Goal: Information Seeking & Learning: Find specific fact

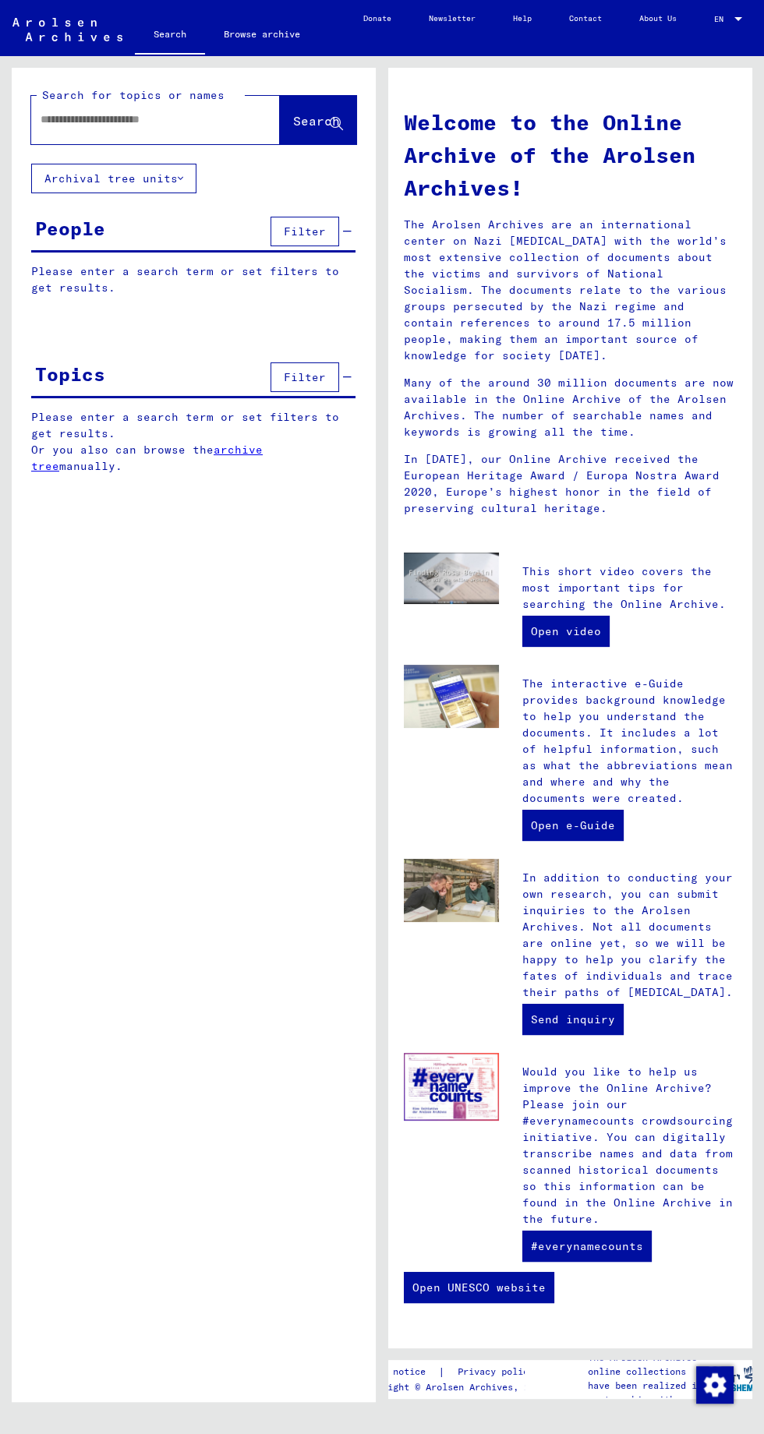
click at [140, 125] on input "text" at bounding box center [137, 119] width 193 height 16
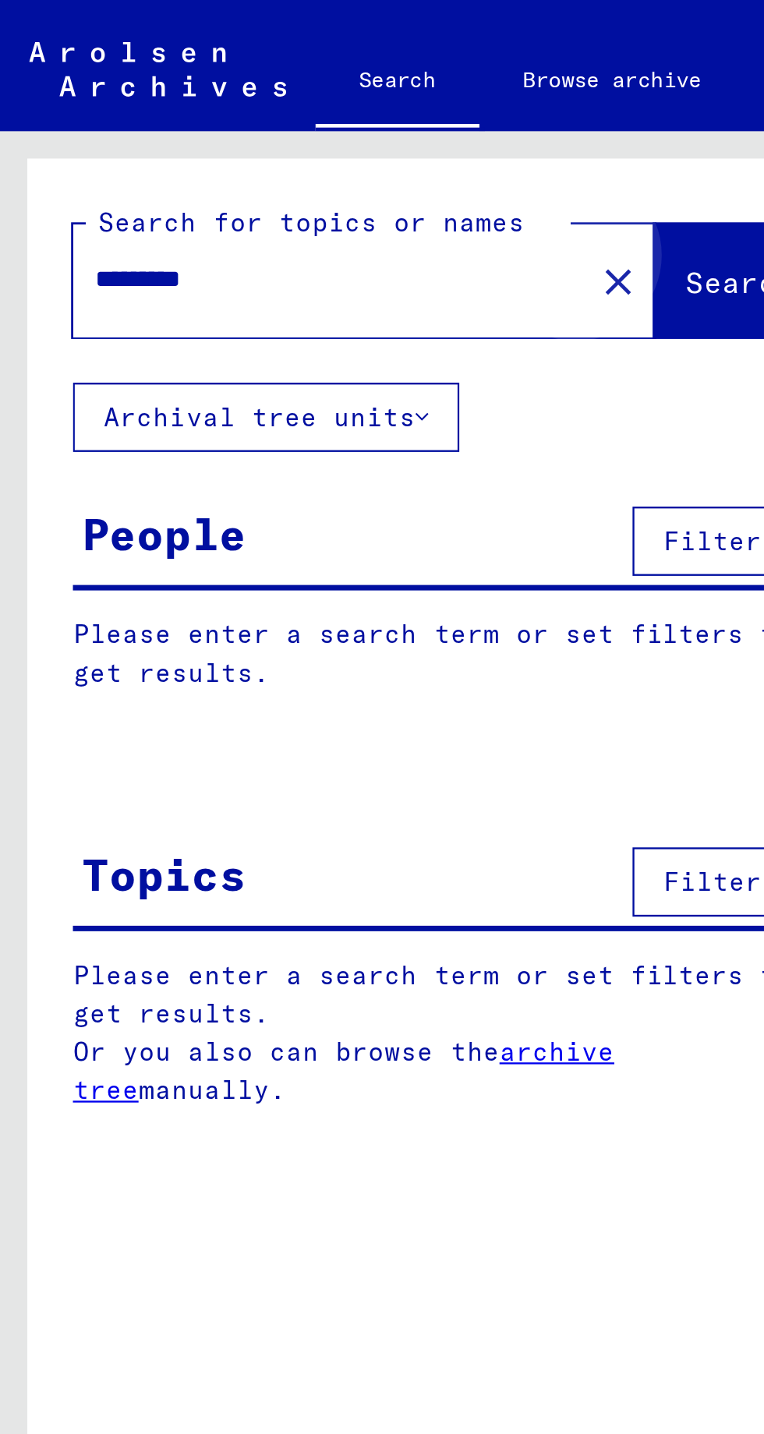
type input "*********"
click at [309, 128] on span "Search" at bounding box center [316, 121] width 47 height 16
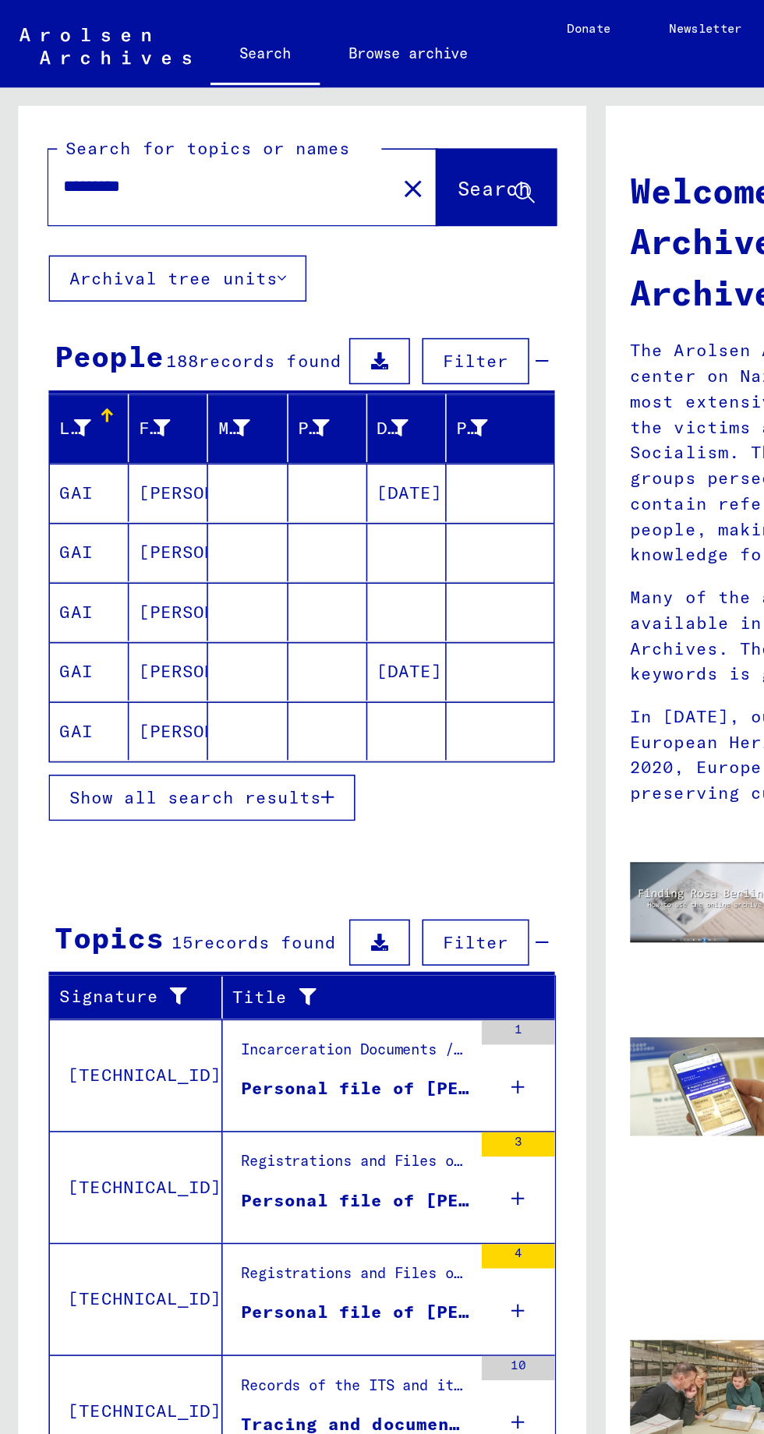
scroll to position [67, 0]
click at [51, 504] on span "Show all search results" at bounding box center [124, 511] width 161 height 14
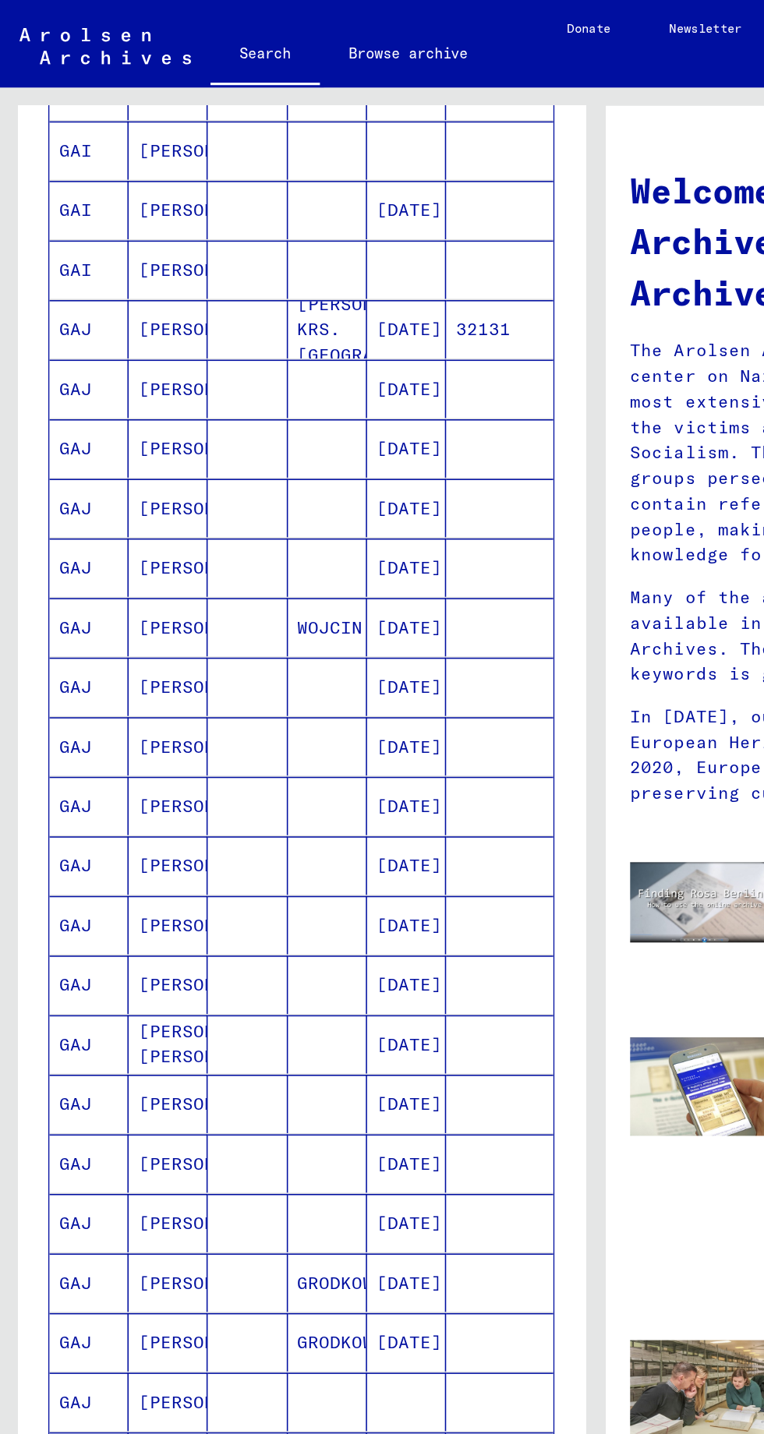
scroll to position [345, 0]
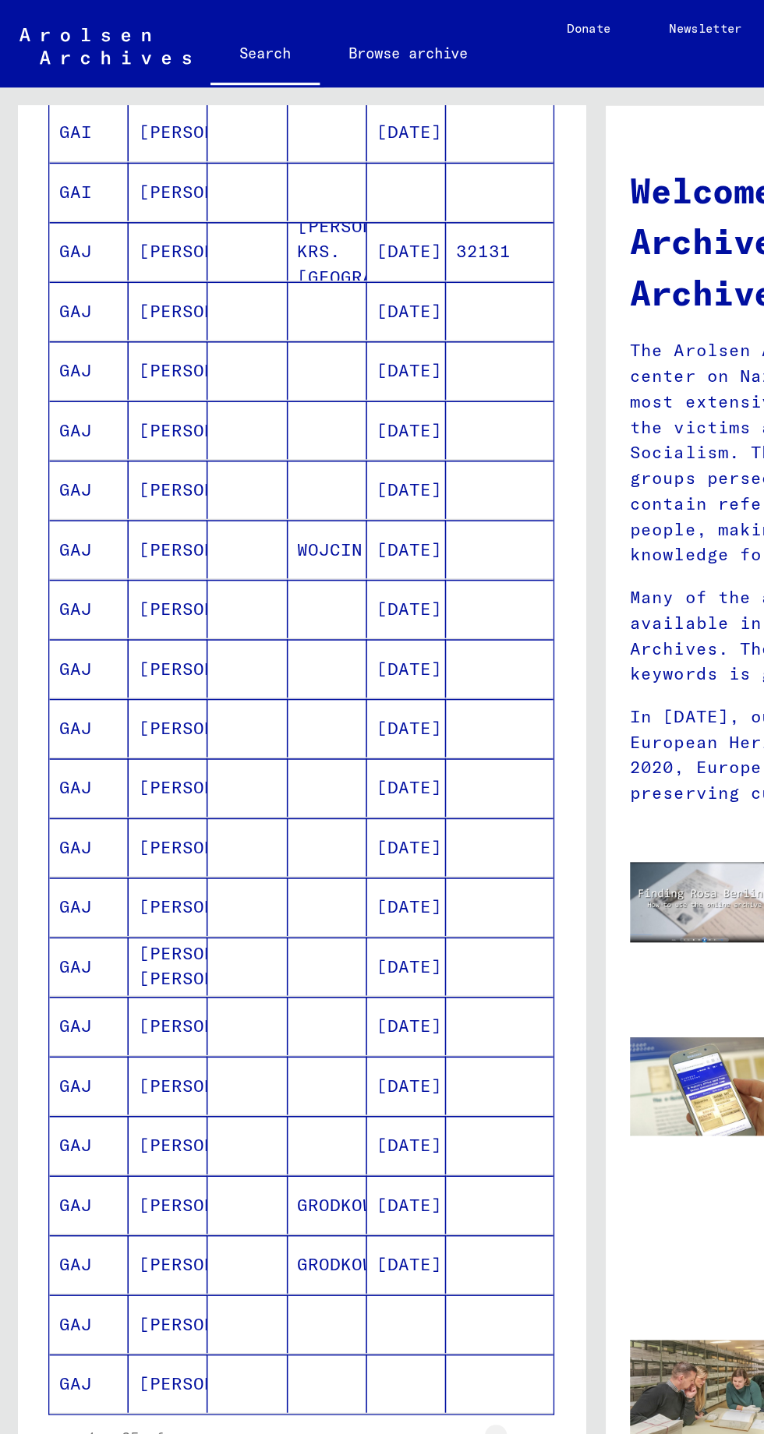
click at [320, 913] on button "Last page" at bounding box center [333, 928] width 31 height 31
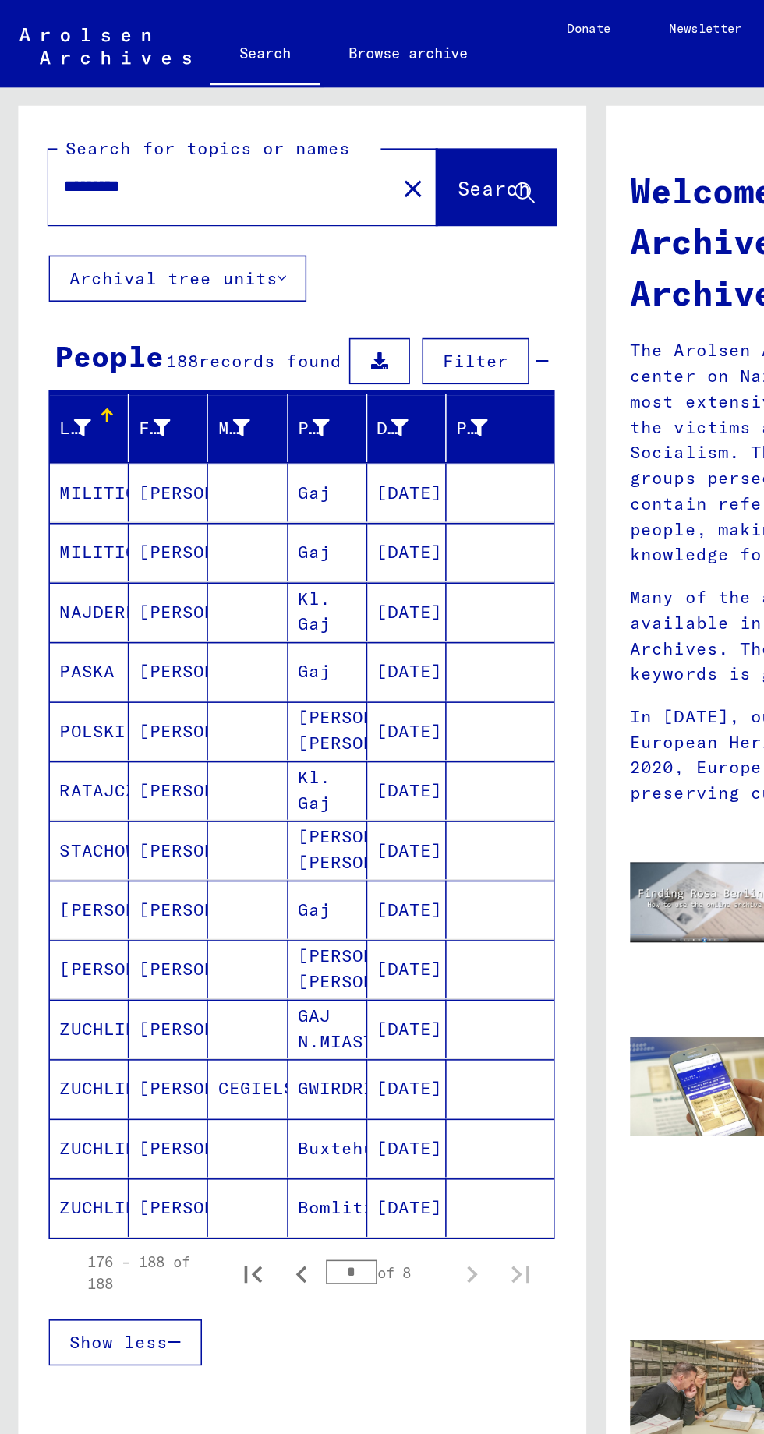
scroll to position [0, 0]
click at [189, 806] on icon "Previous page" at bounding box center [193, 817] width 22 height 22
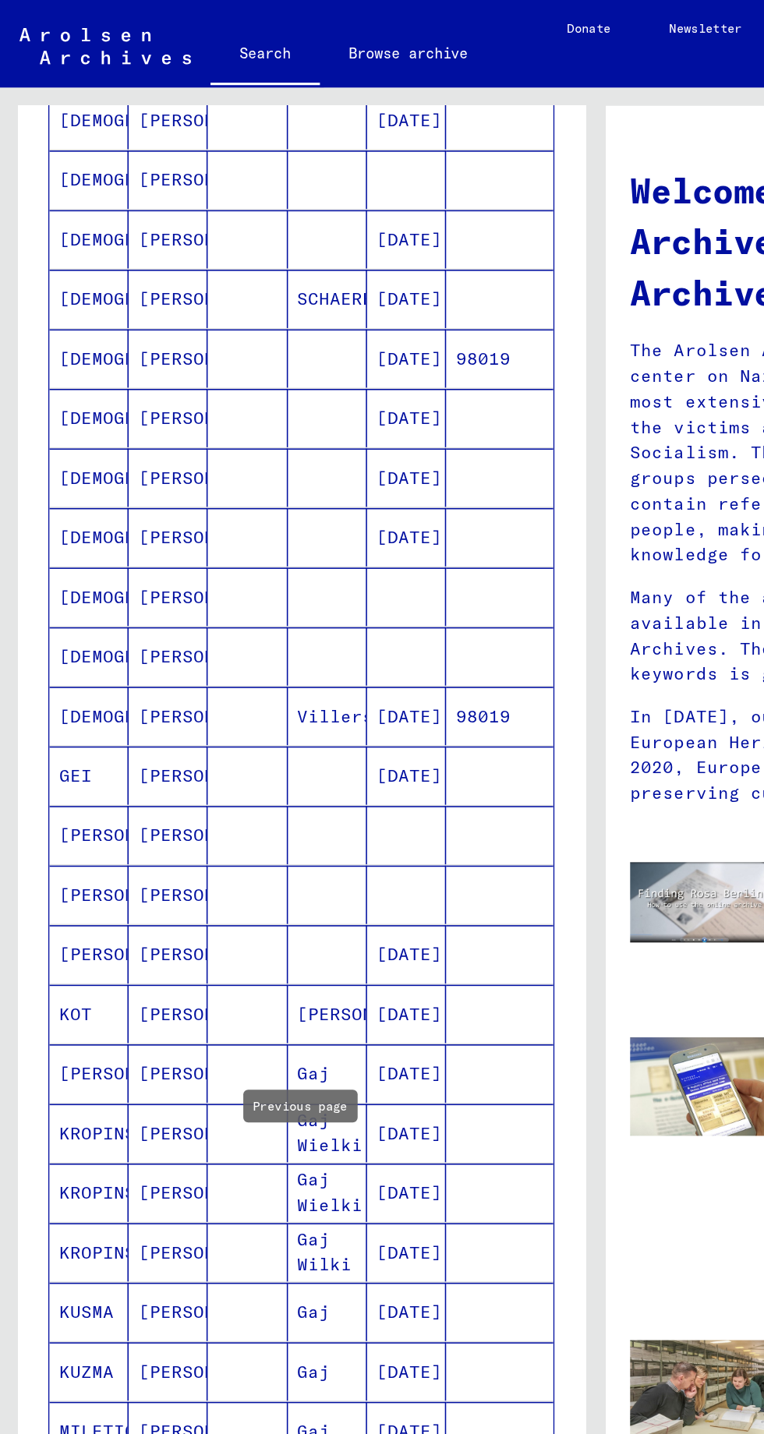
scroll to position [345, 0]
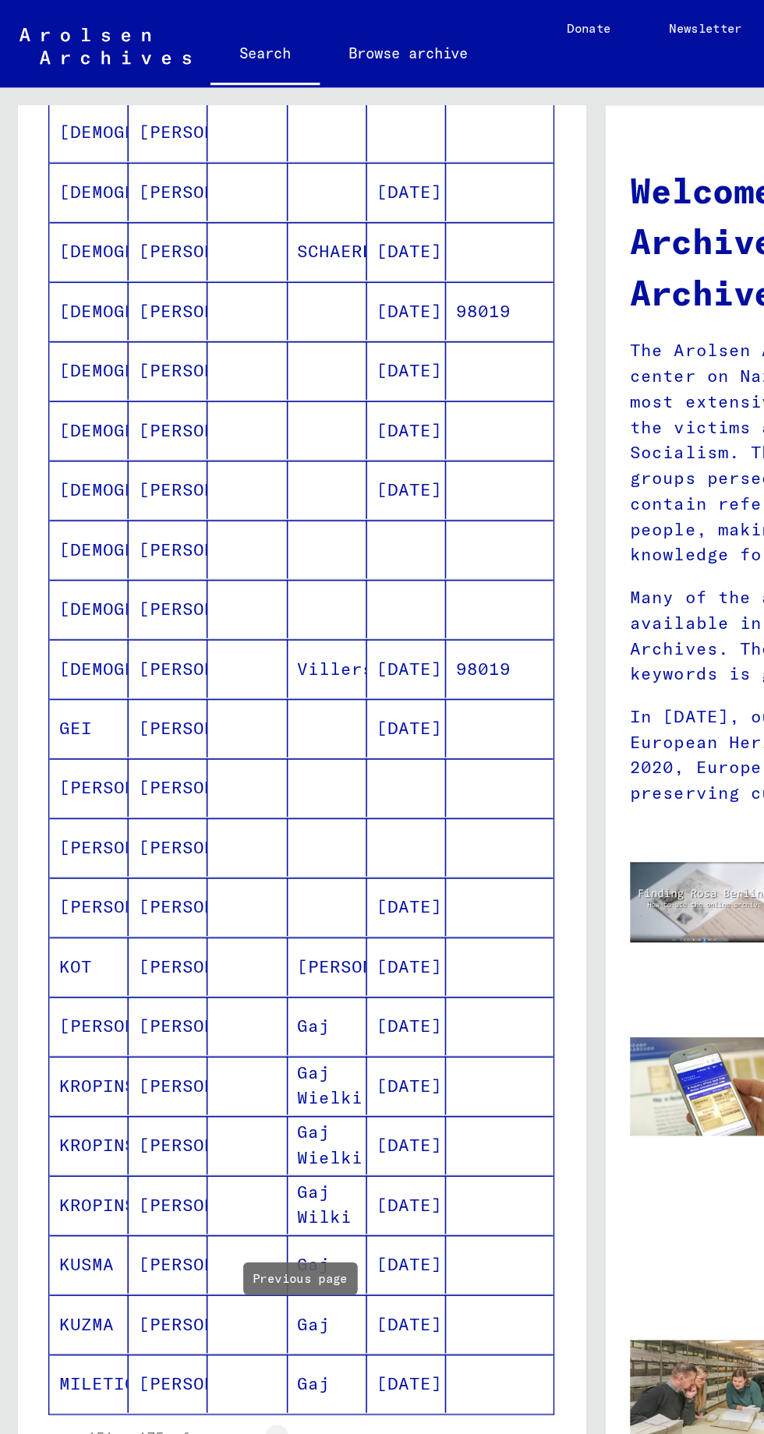
click at [193, 919] on icon "Previous page" at bounding box center [193, 930] width 22 height 22
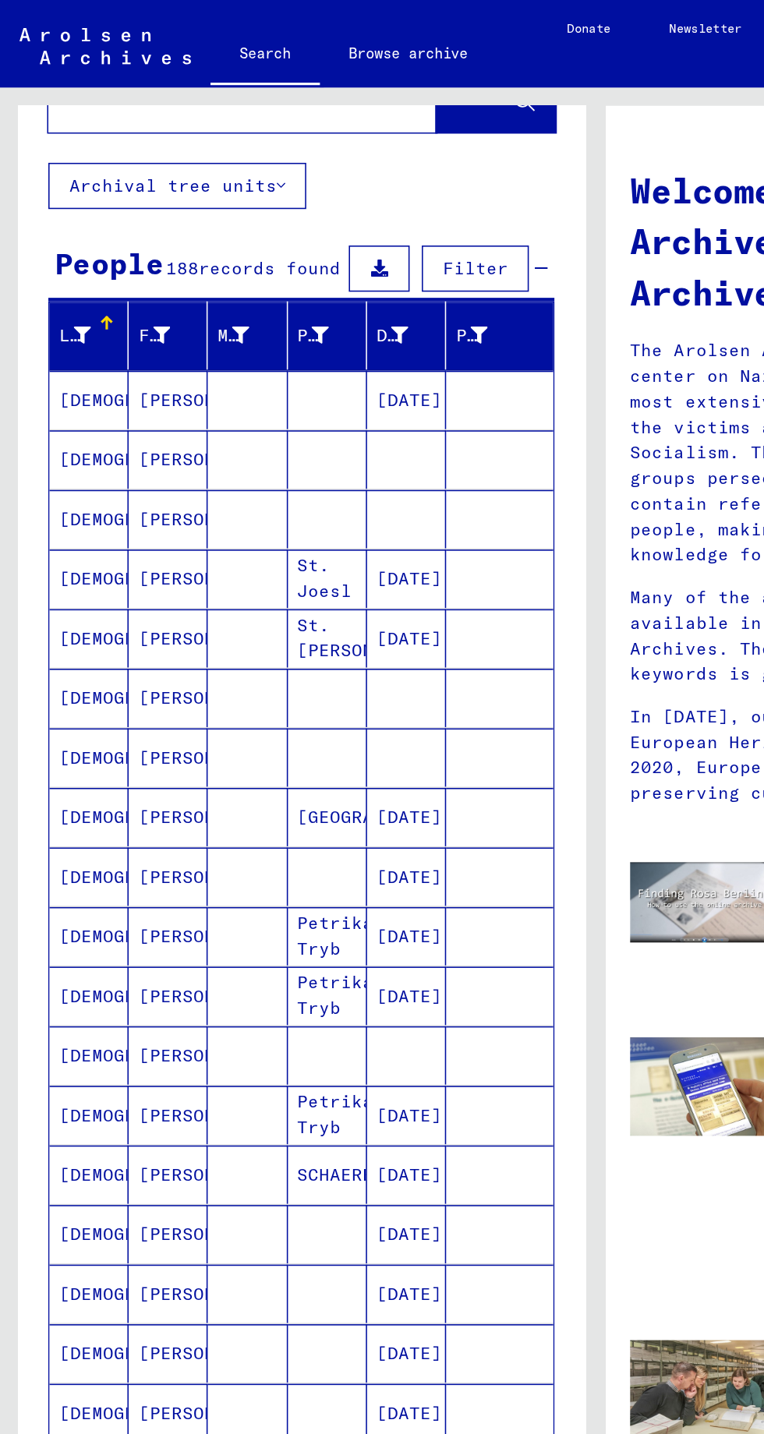
scroll to position [61, 0]
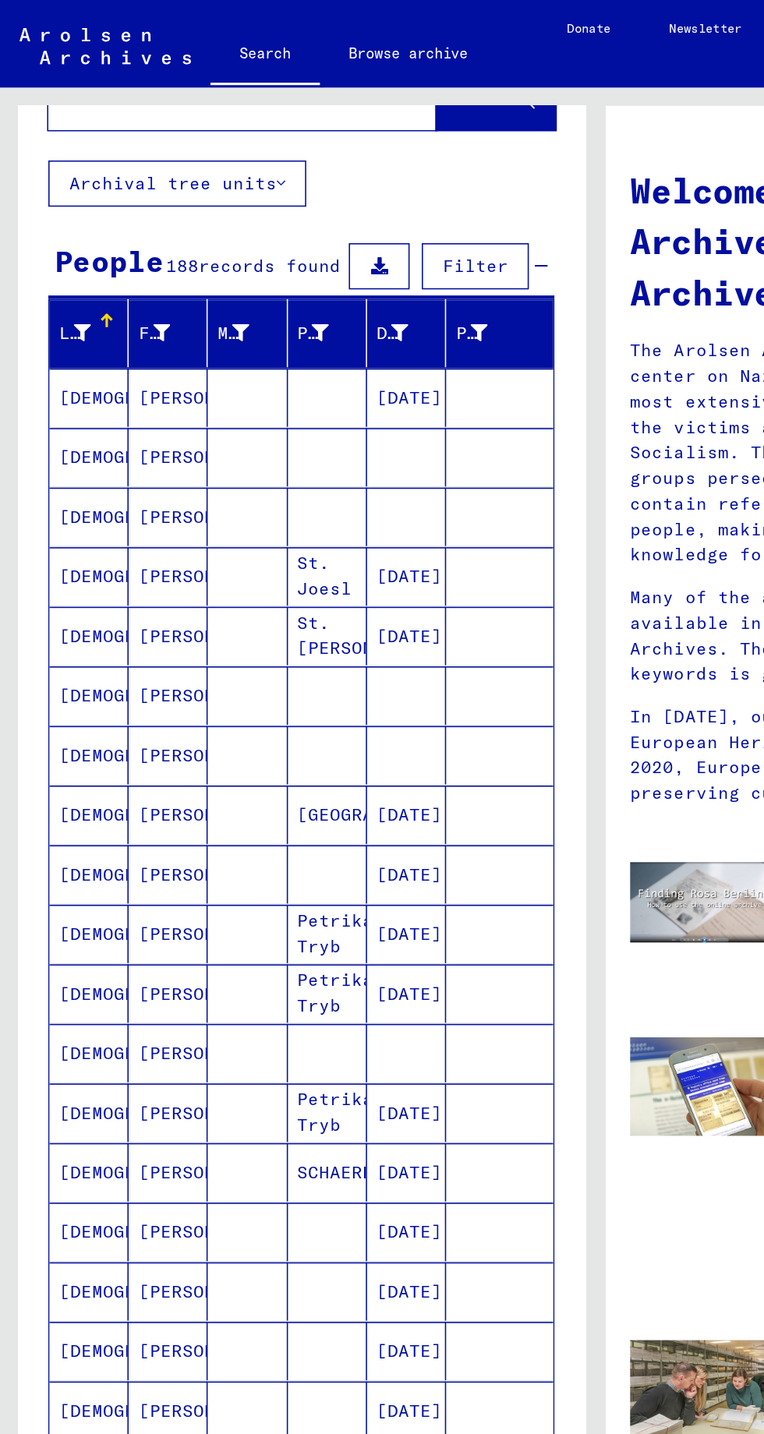
click at [292, 694] on mat-cell at bounding box center [320, 712] width 69 height 37
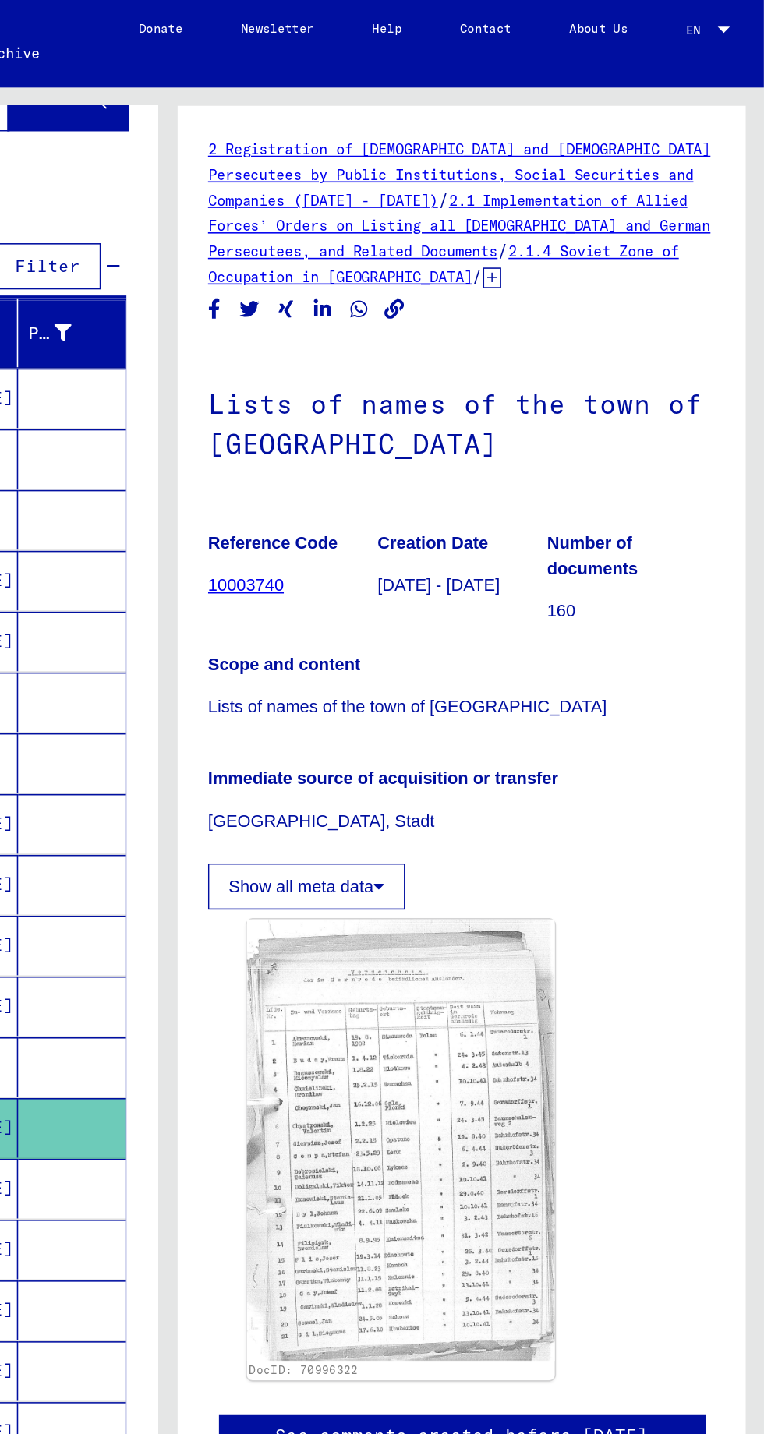
scroll to position [165, 0]
click at [578, 613] on img at bounding box center [531, 730] width 197 height 283
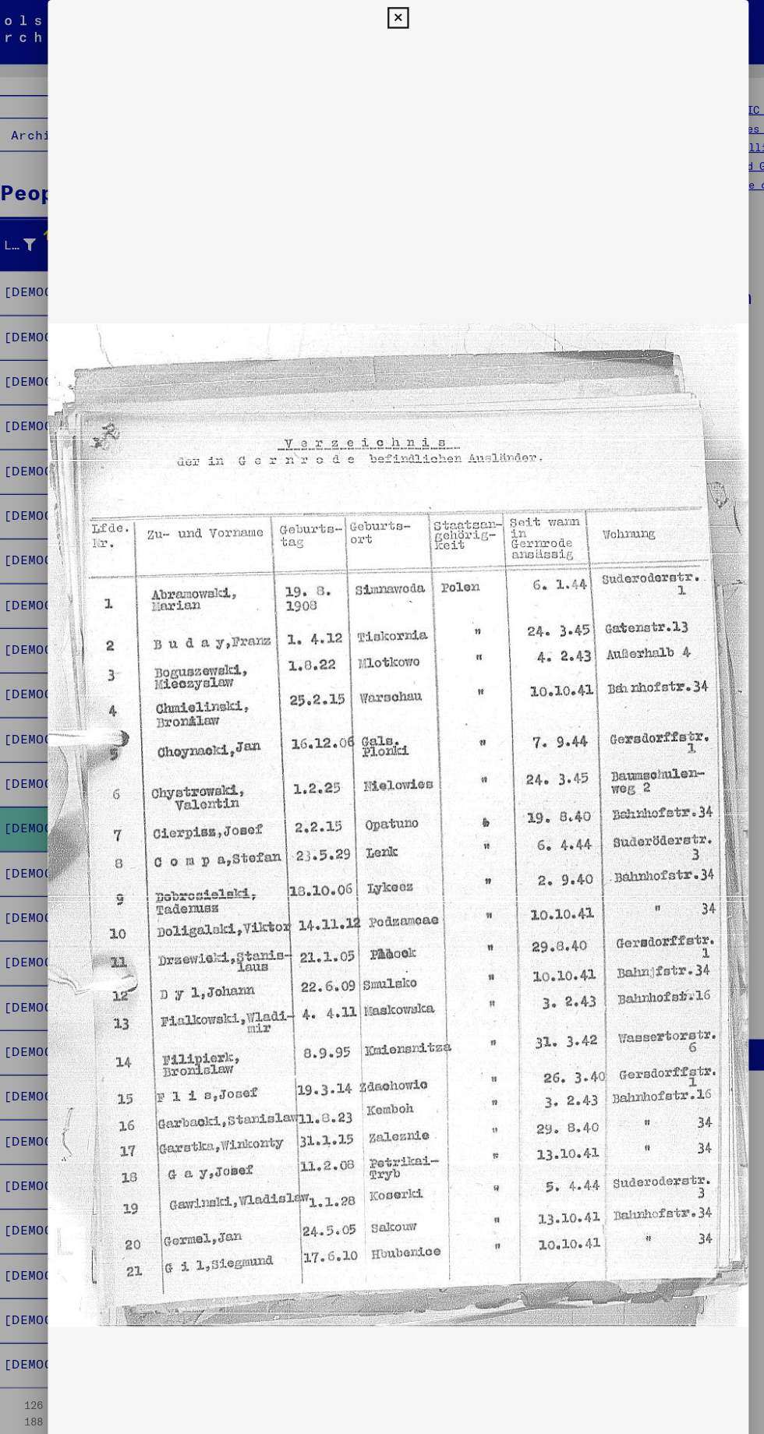
click at [646, 757] on img at bounding box center [381, 719] width 611 height 1377
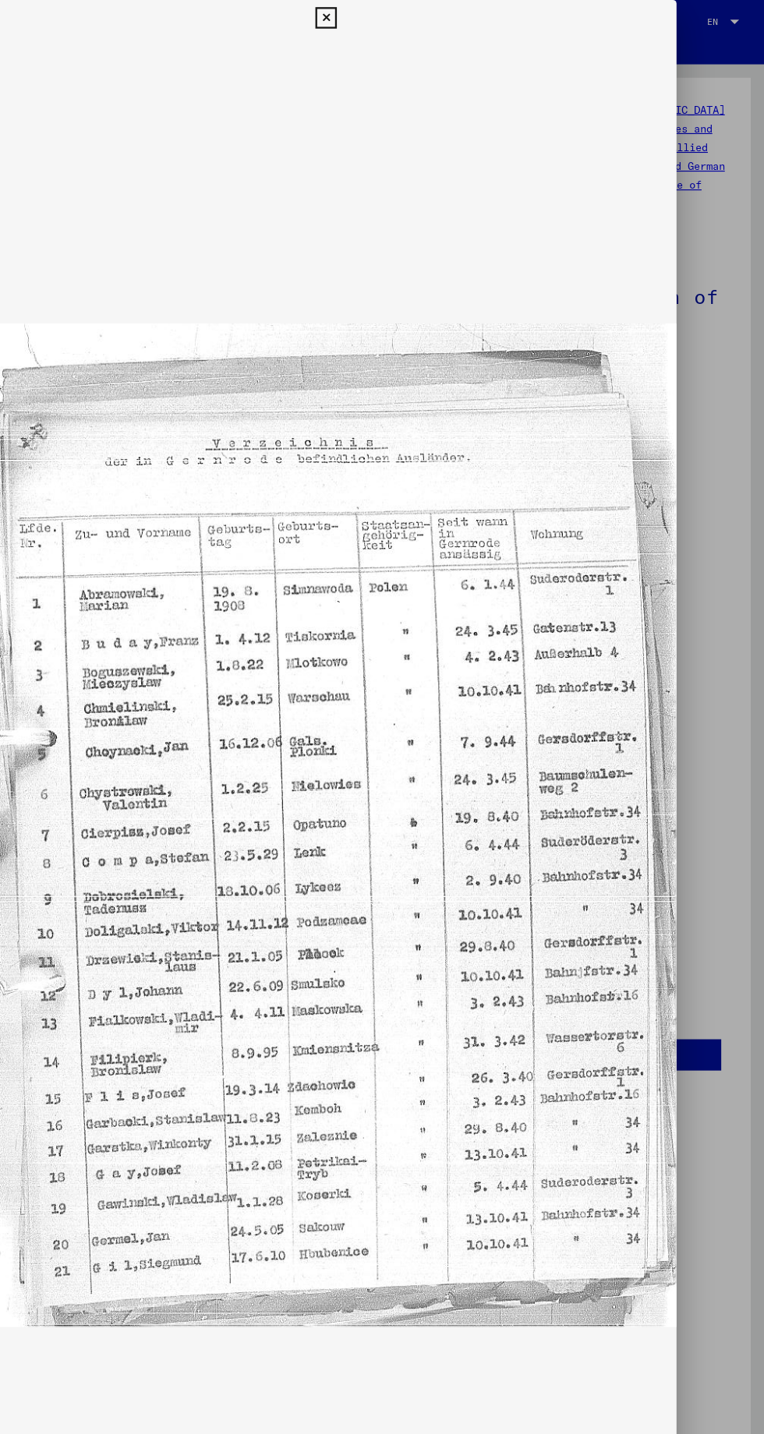
click at [645, 704] on img at bounding box center [381, 719] width 611 height 1377
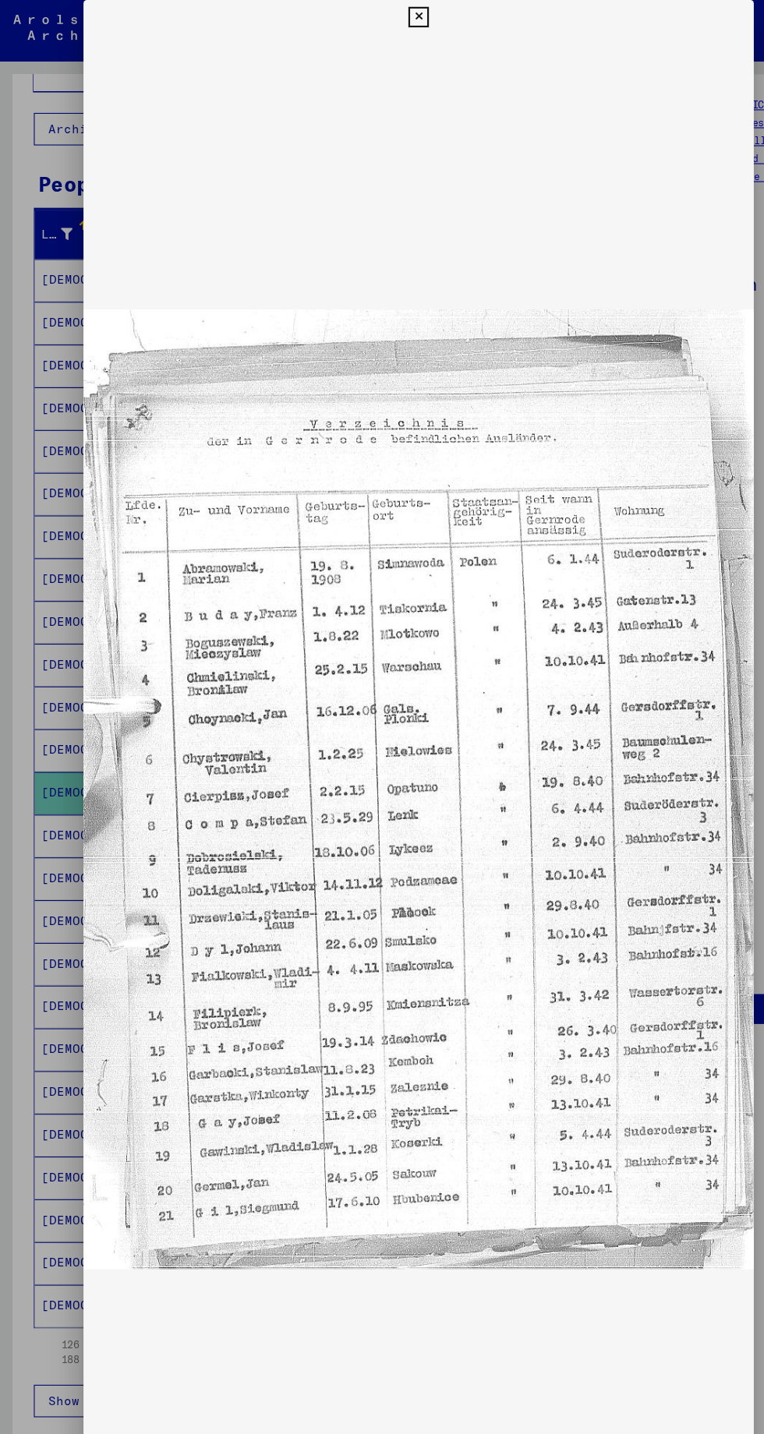
click at [645, 716] on img at bounding box center [381, 719] width 611 height 1377
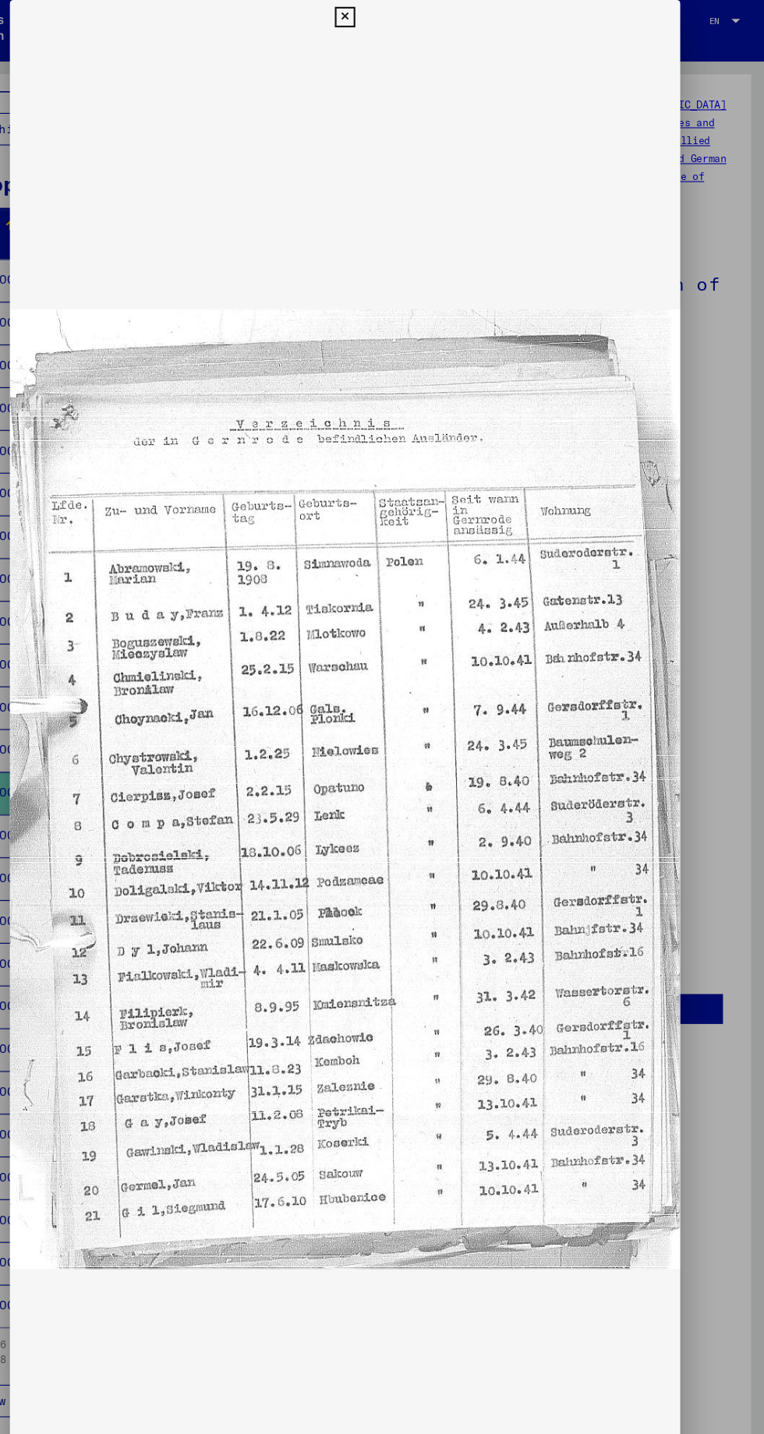
click at [616, 875] on img at bounding box center [381, 719] width 611 height 1377
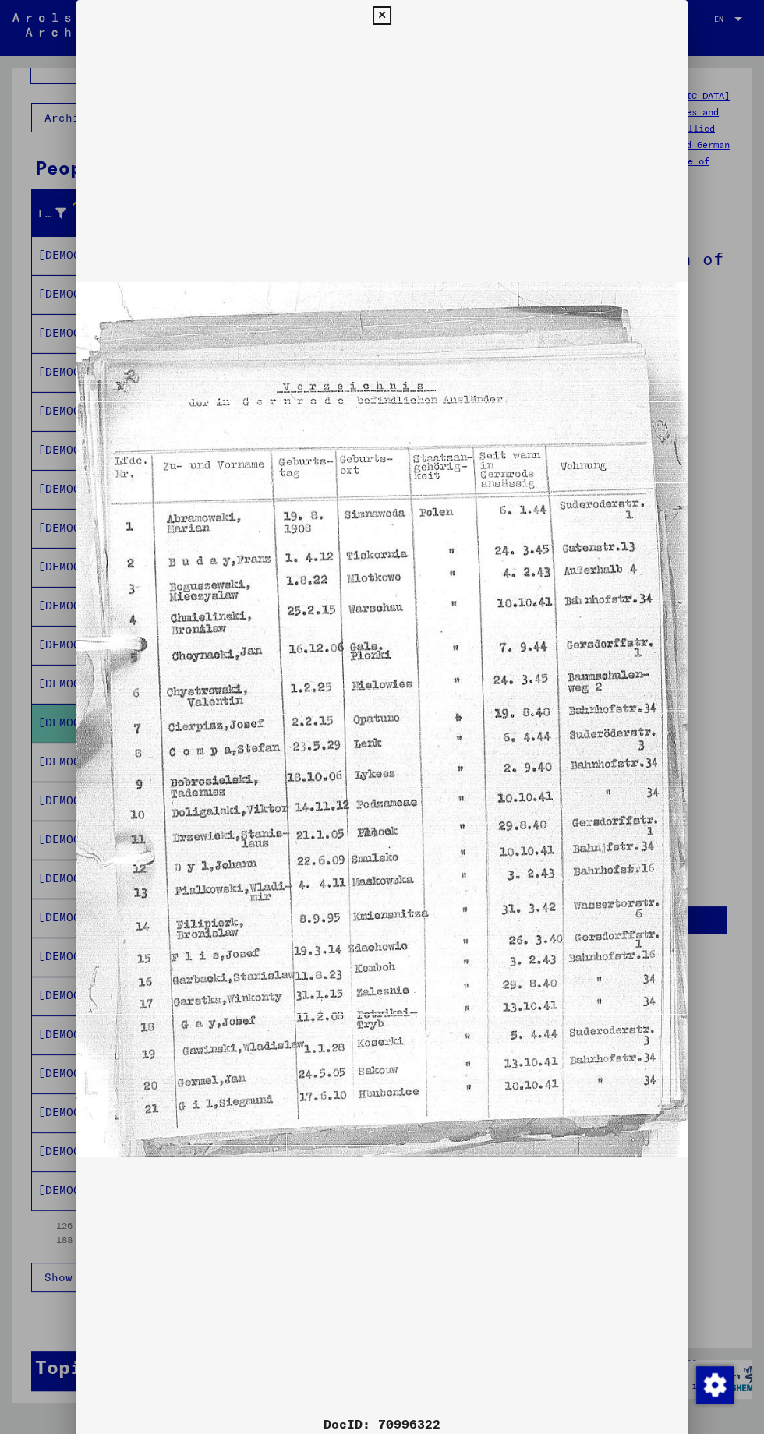
click at [686, 782] on img at bounding box center [381, 719] width 611 height 1377
click at [739, 531] on div at bounding box center [382, 717] width 764 height 1434
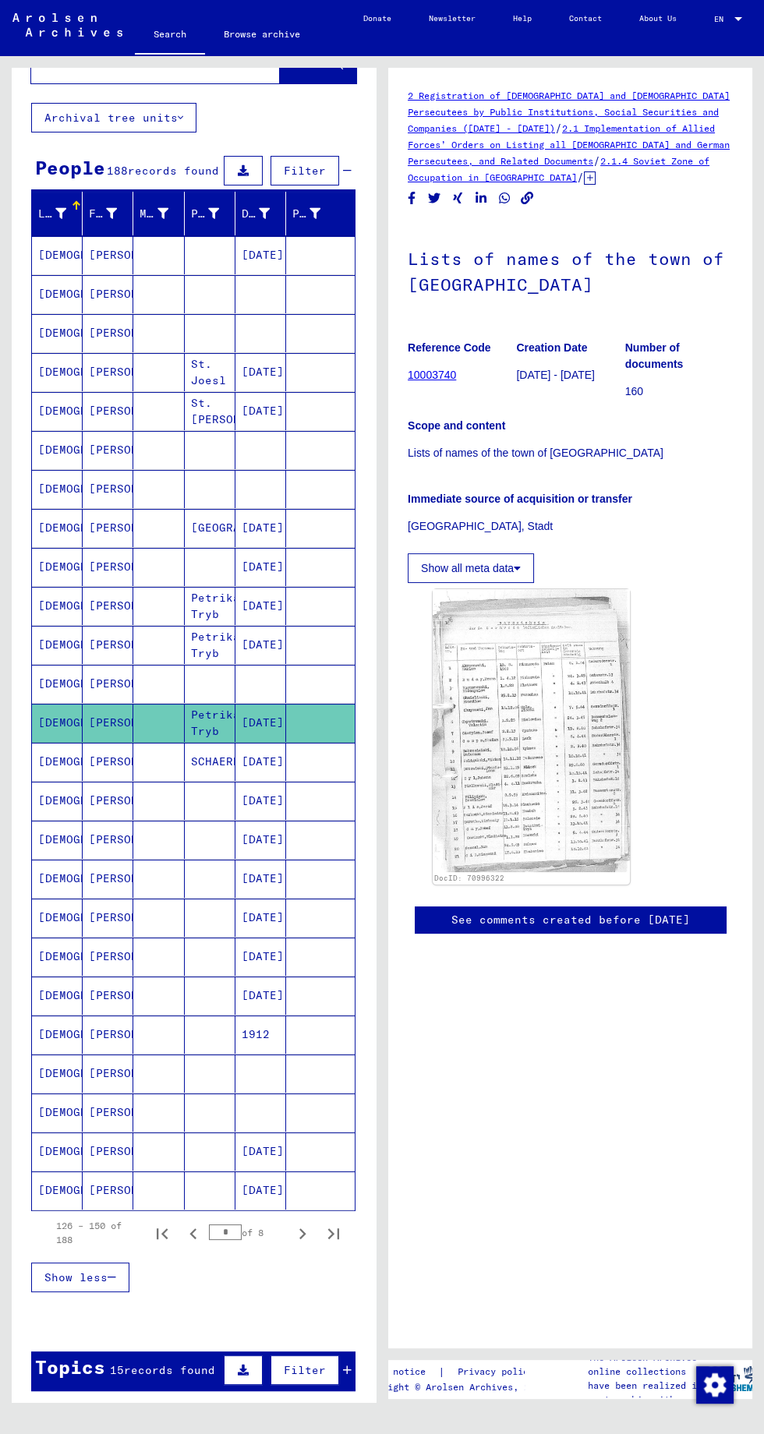
click at [704, 583] on div "DocID: 70996322" at bounding box center [570, 737] width 288 height 308
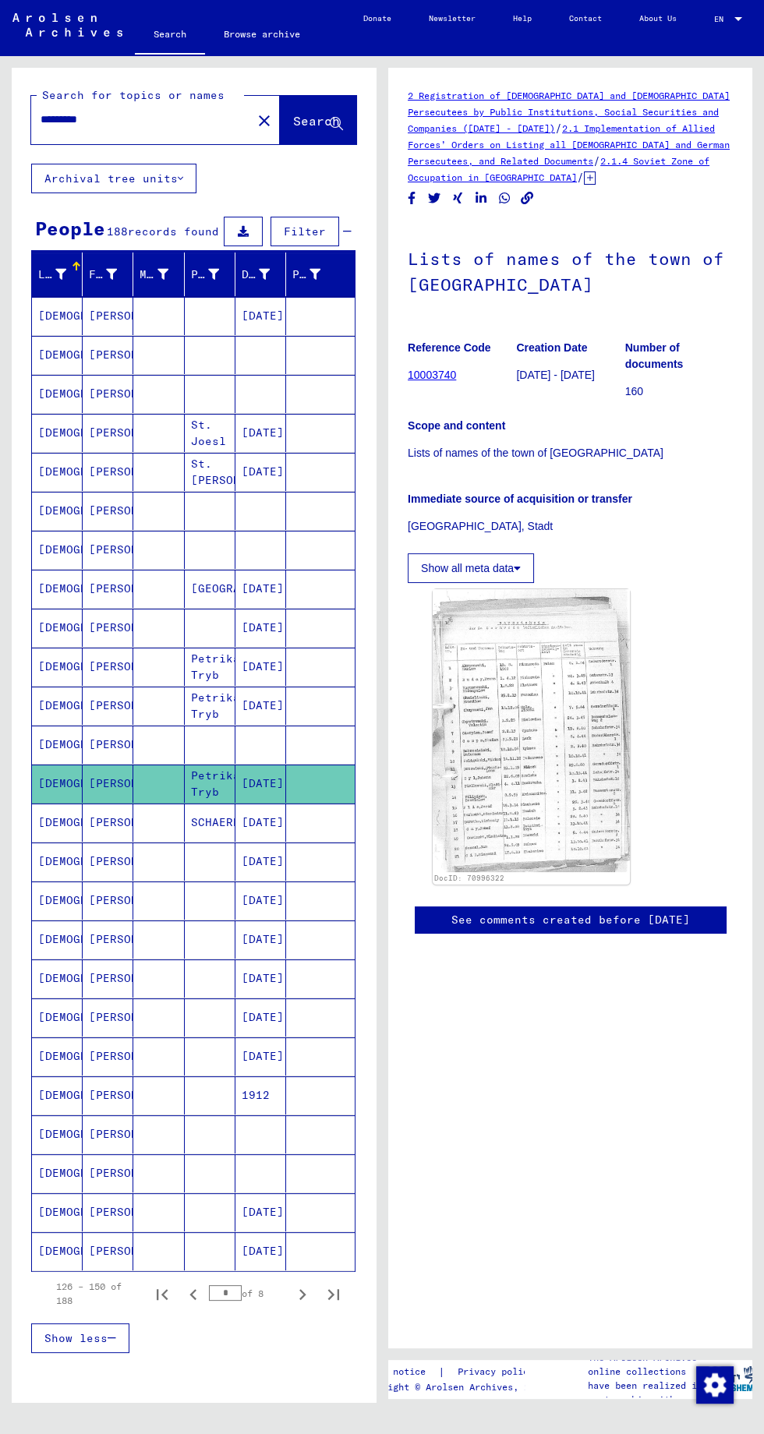
click at [306, 238] on span "Filter" at bounding box center [305, 231] width 42 height 14
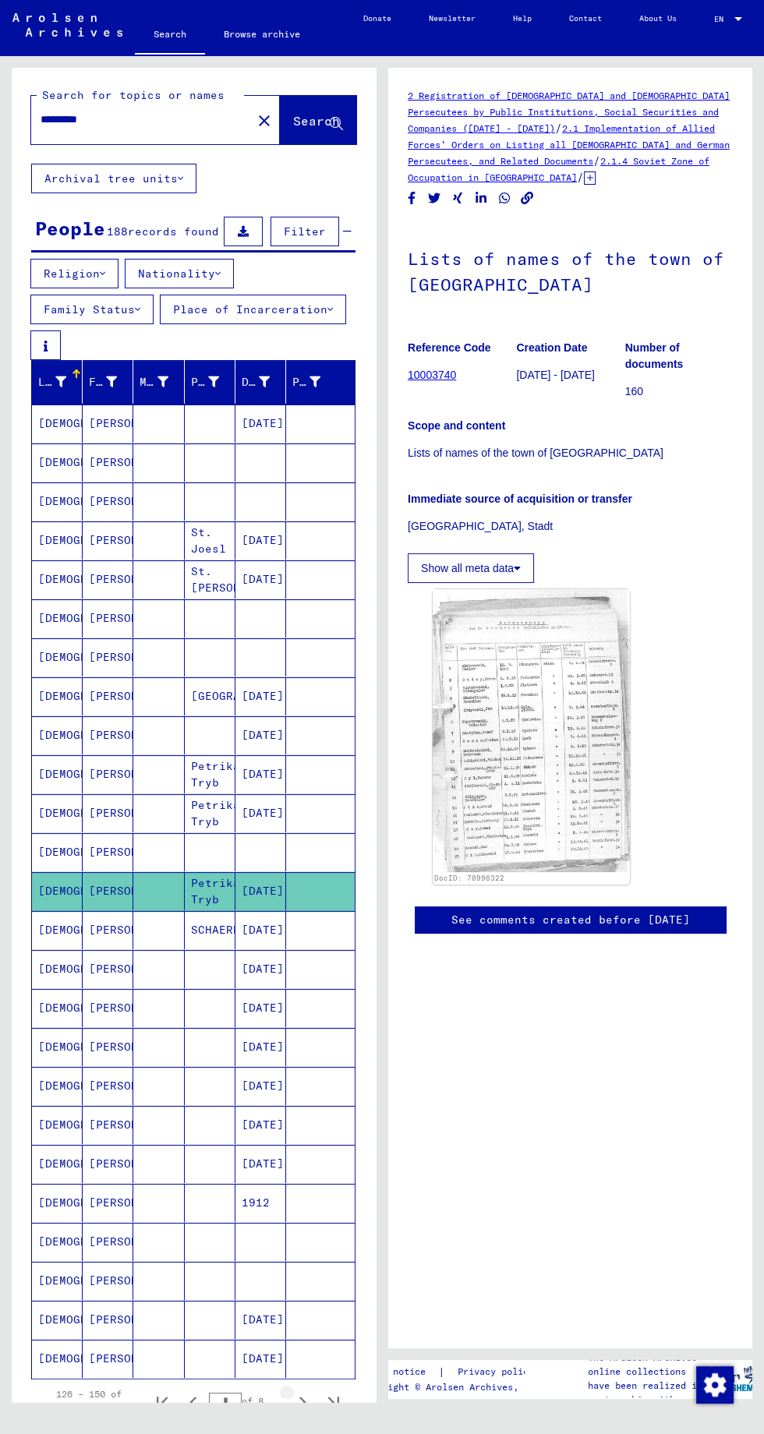
click at [302, 1391] on icon "Next page" at bounding box center [303, 1402] width 22 height 22
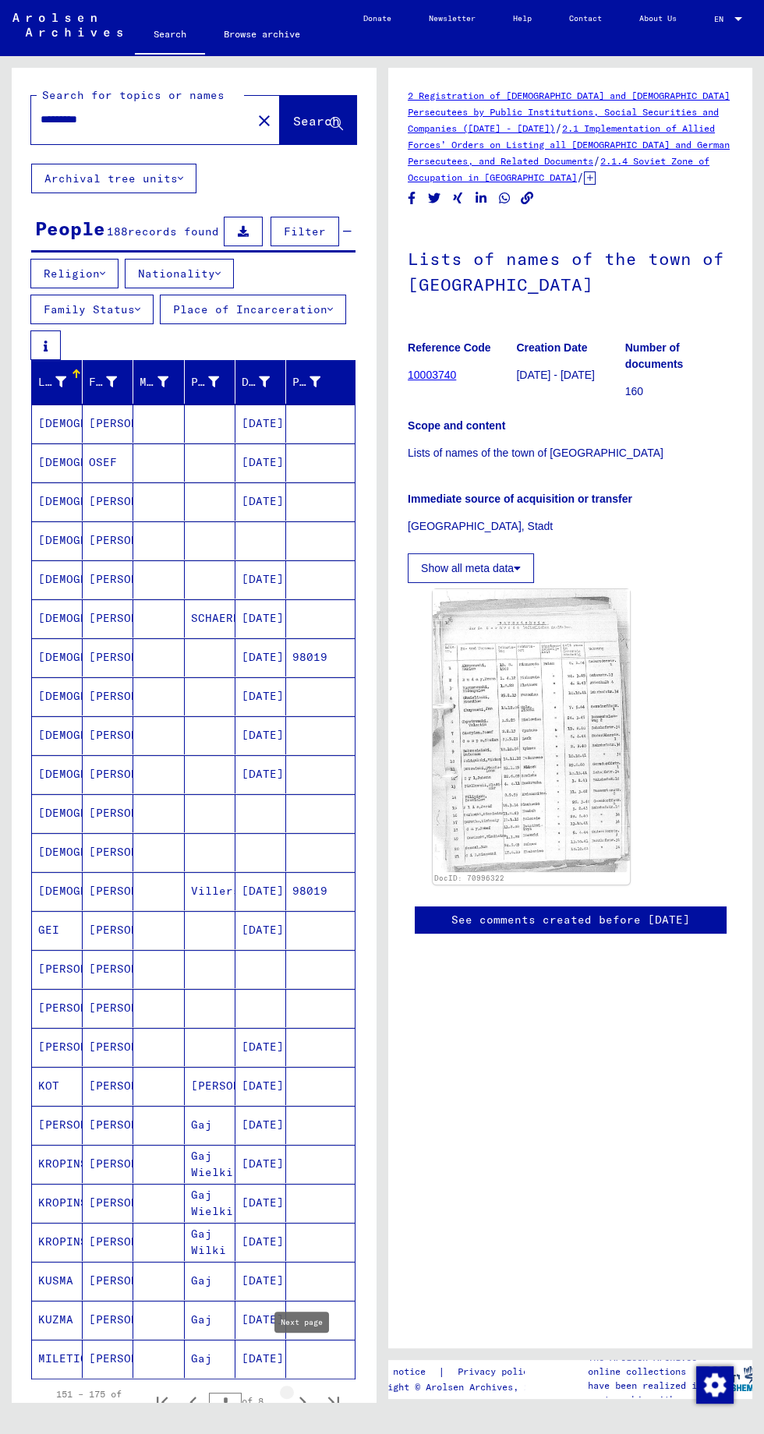
click at [306, 1391] on icon "Next page" at bounding box center [303, 1402] width 22 height 22
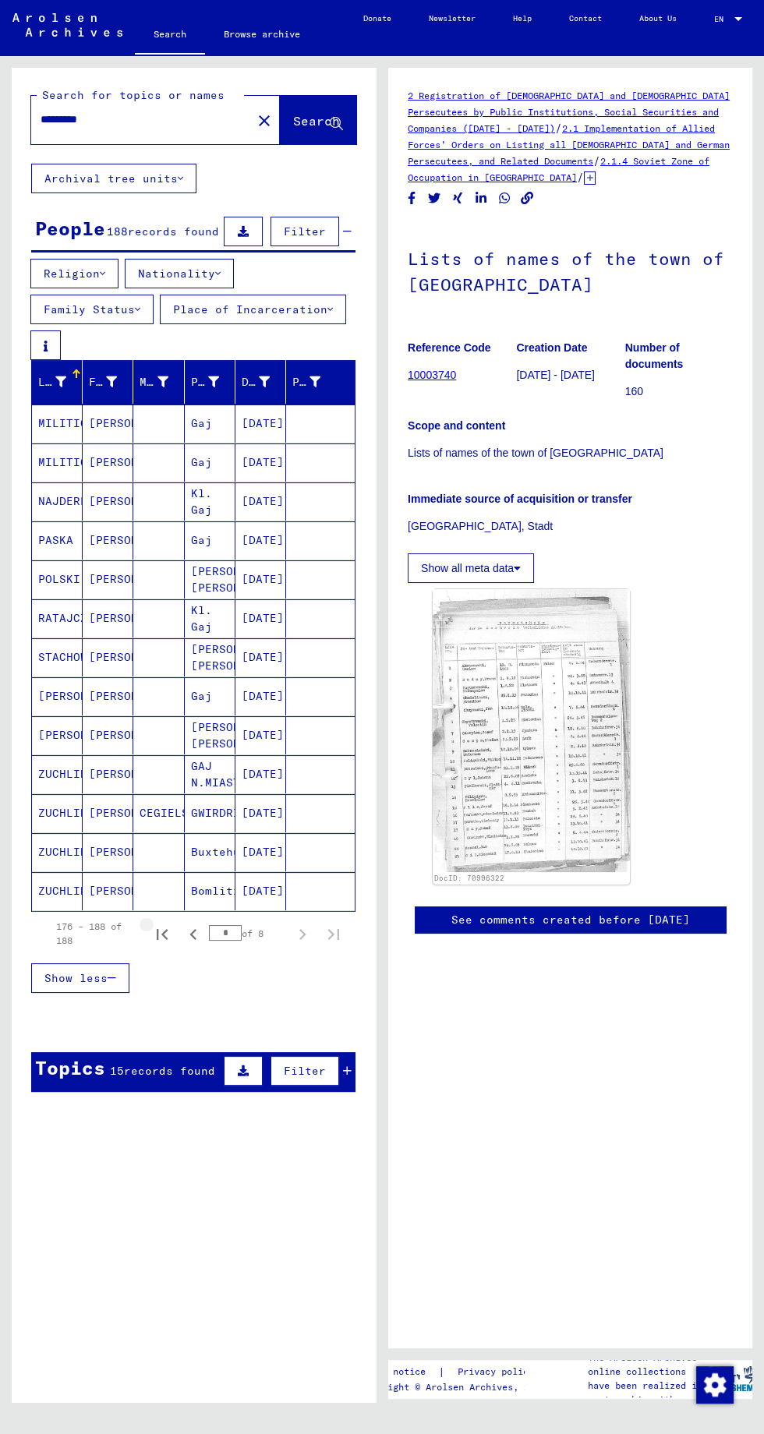
click at [162, 924] on icon "First page" at bounding box center [162, 935] width 22 height 22
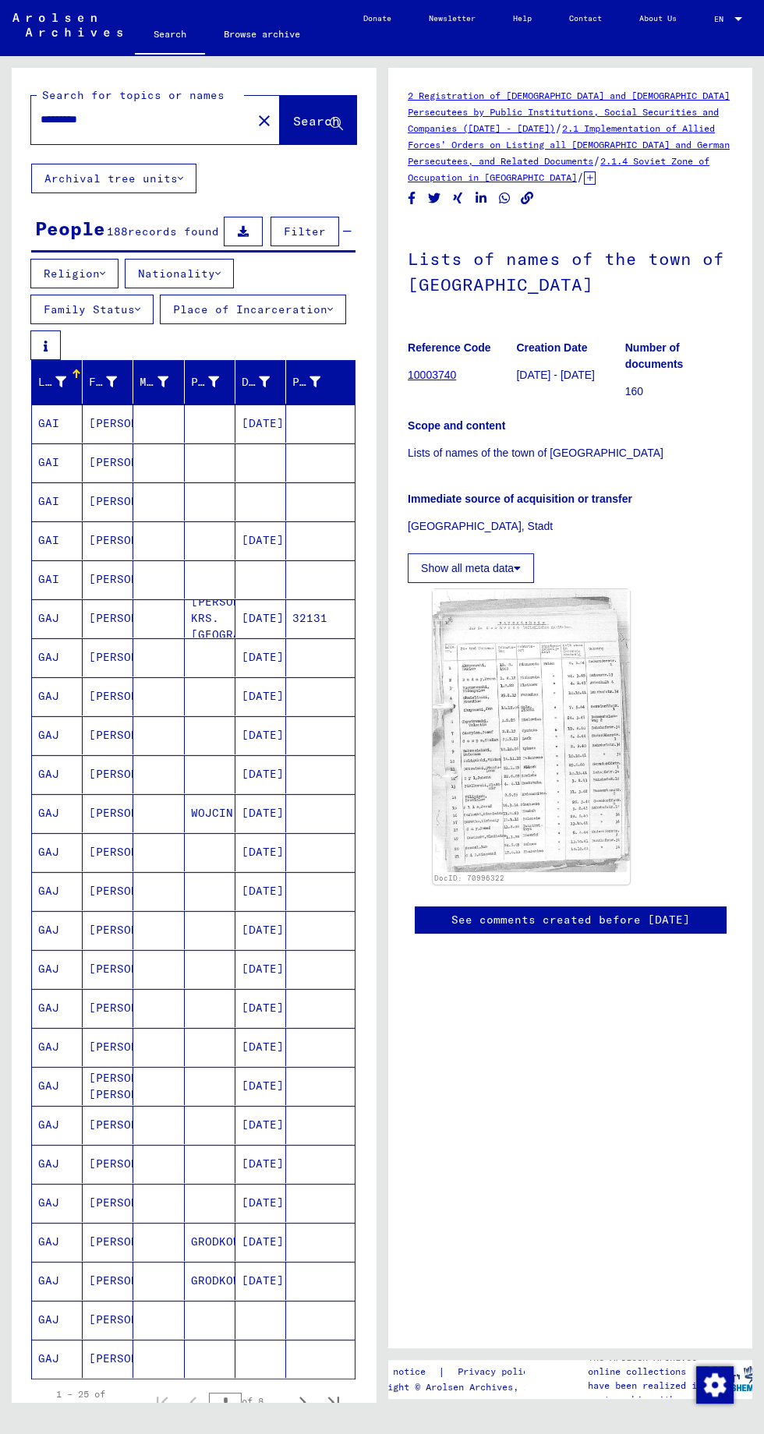
click at [183, 1340] on mat-cell at bounding box center [158, 1359] width 51 height 38
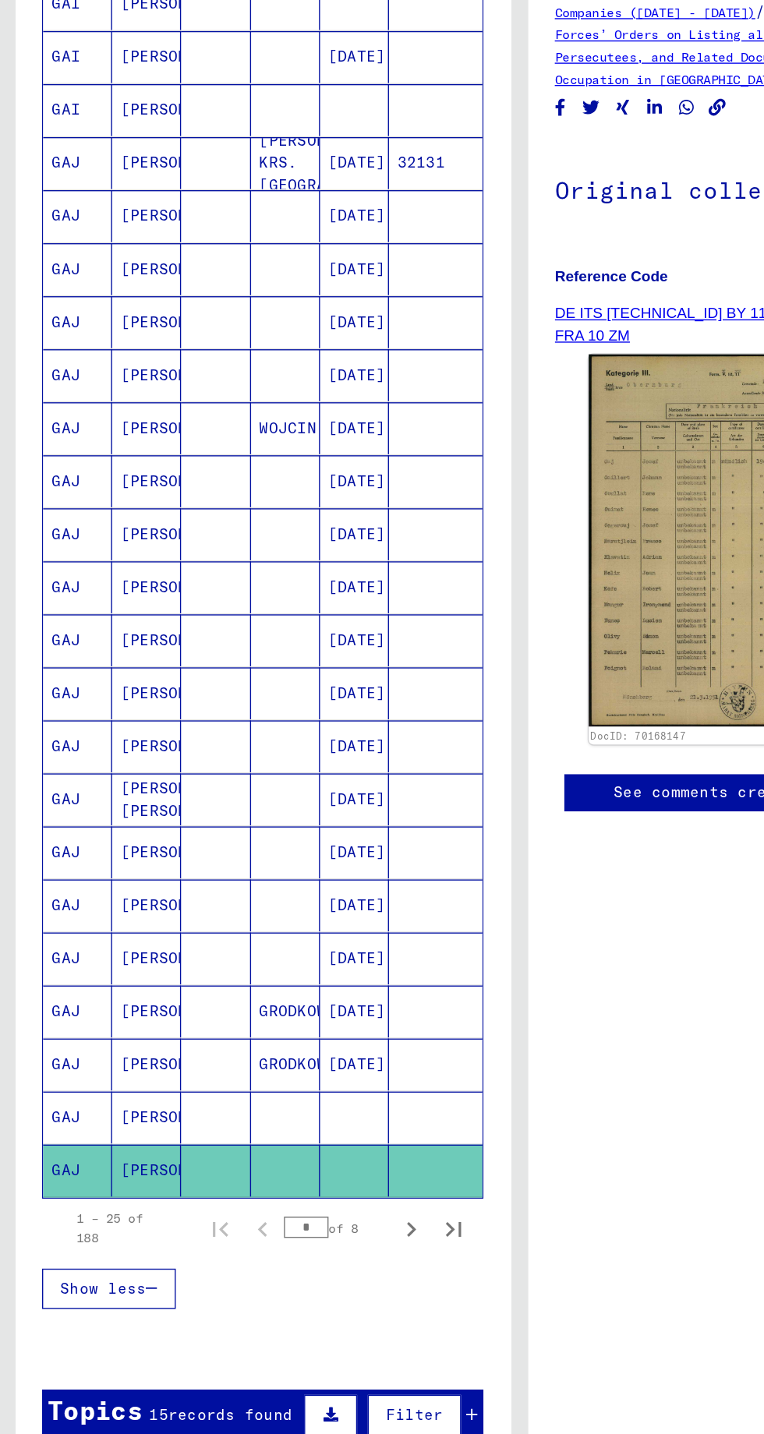
scroll to position [380, 0]
click at [309, 1012] on icon "Next page" at bounding box center [303, 1023] width 22 height 22
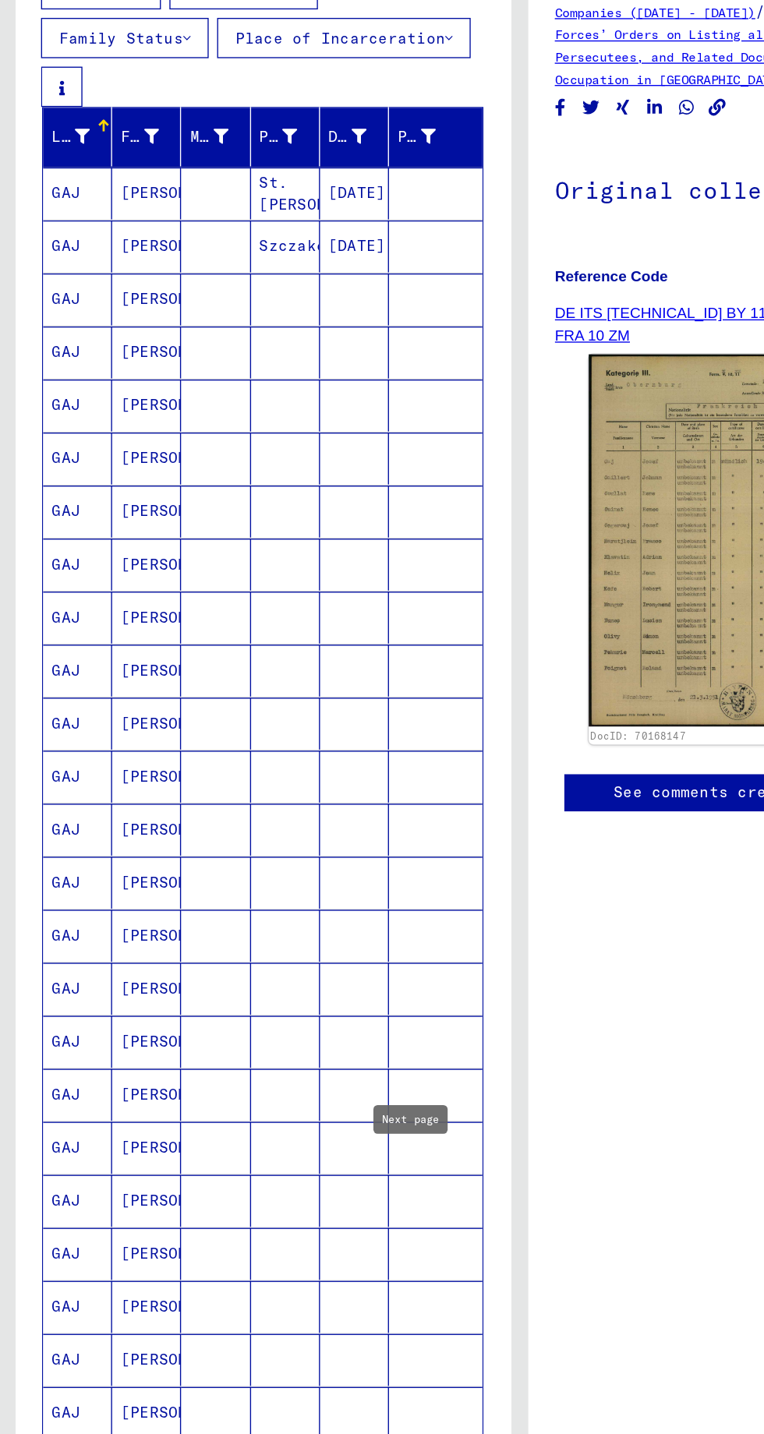
scroll to position [165, 0]
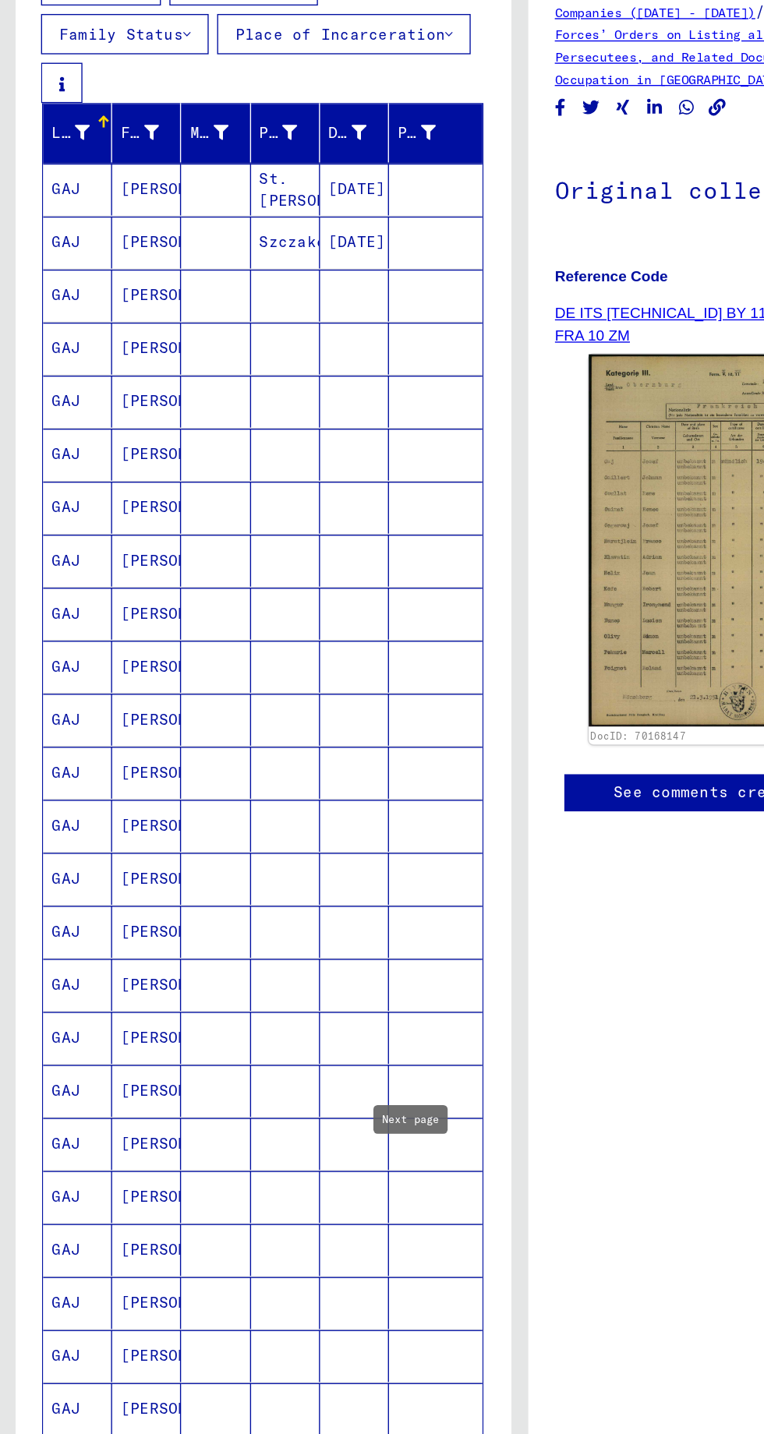
click at [212, 209] on div "Place of Birth" at bounding box center [205, 217] width 28 height 16
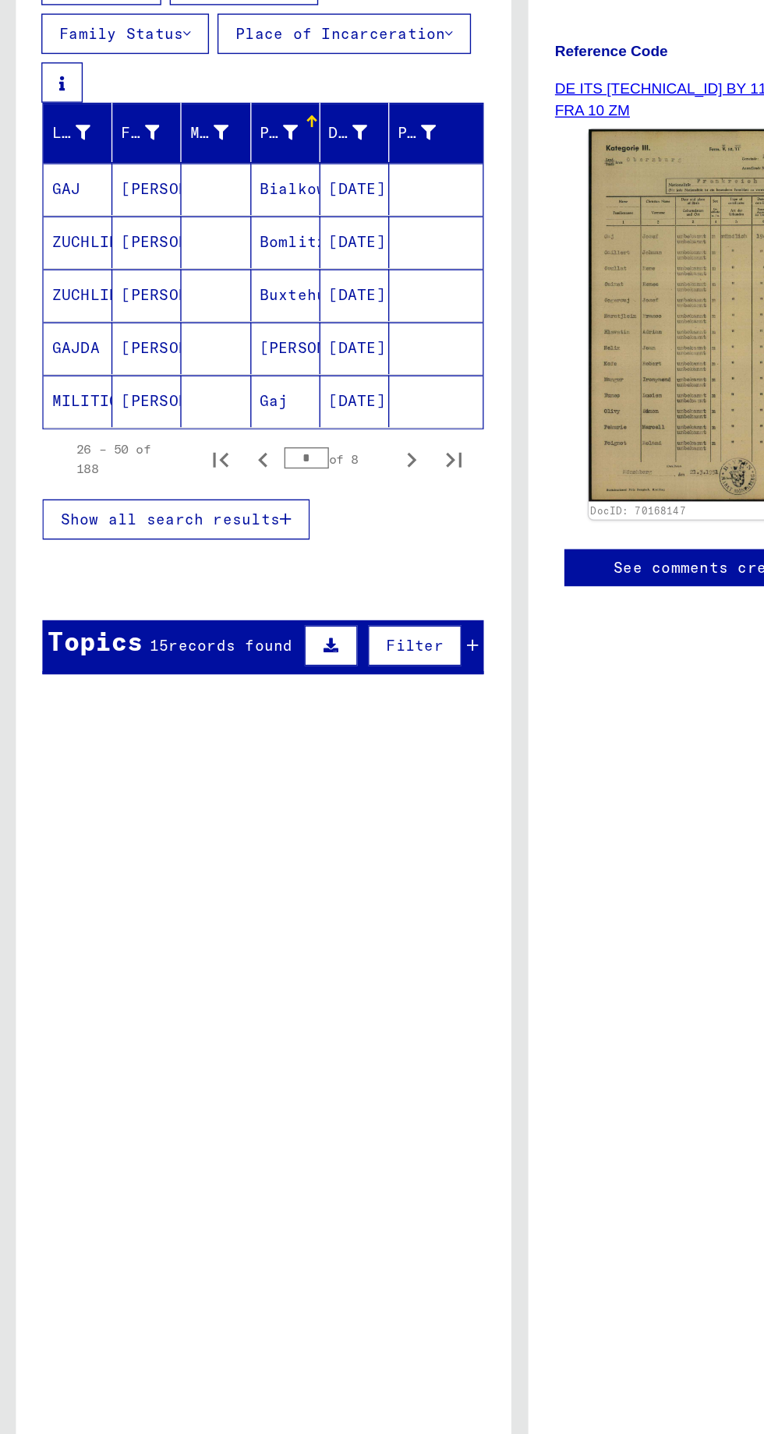
scroll to position [0, 0]
click at [193, 612] on icon "Previous page" at bounding box center [193, 623] width 22 height 22
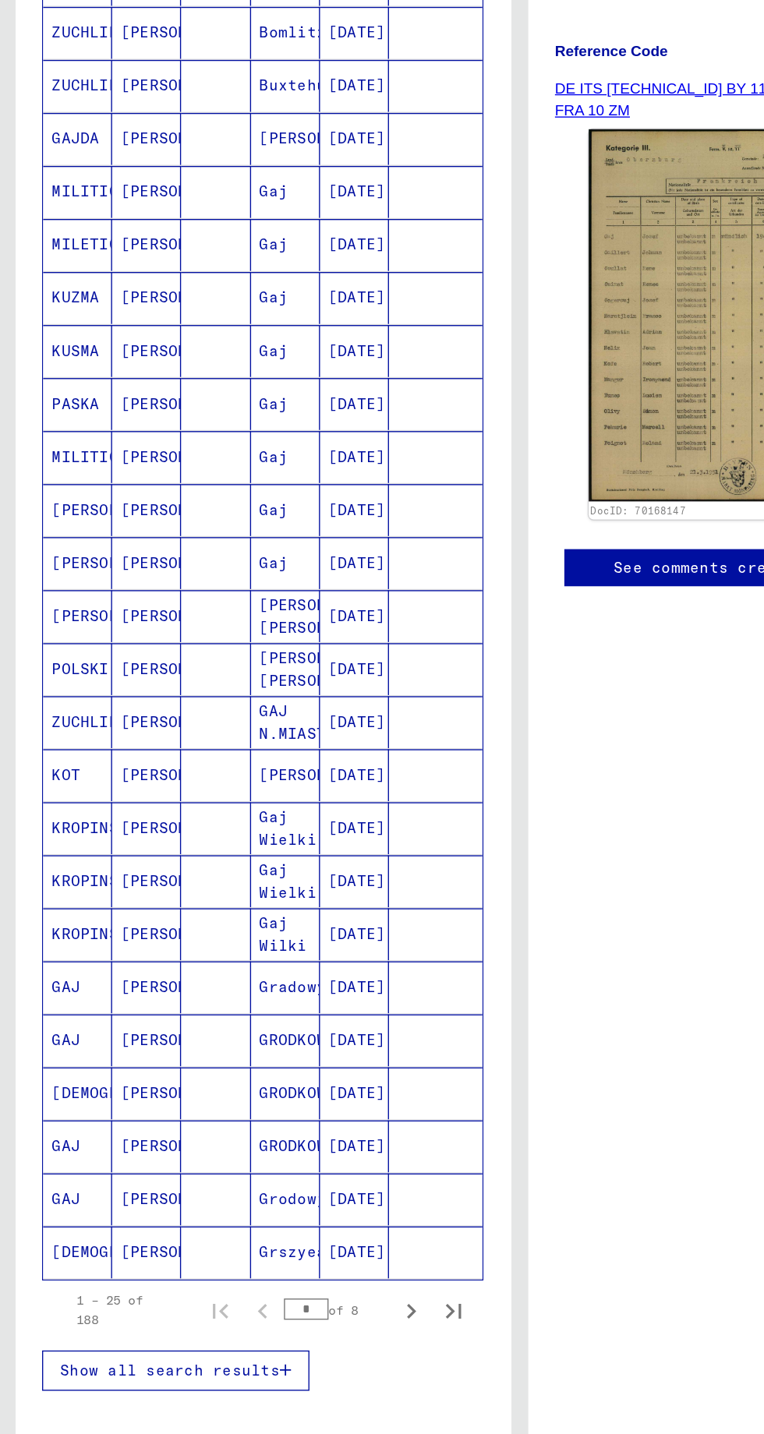
scroll to position [160, 0]
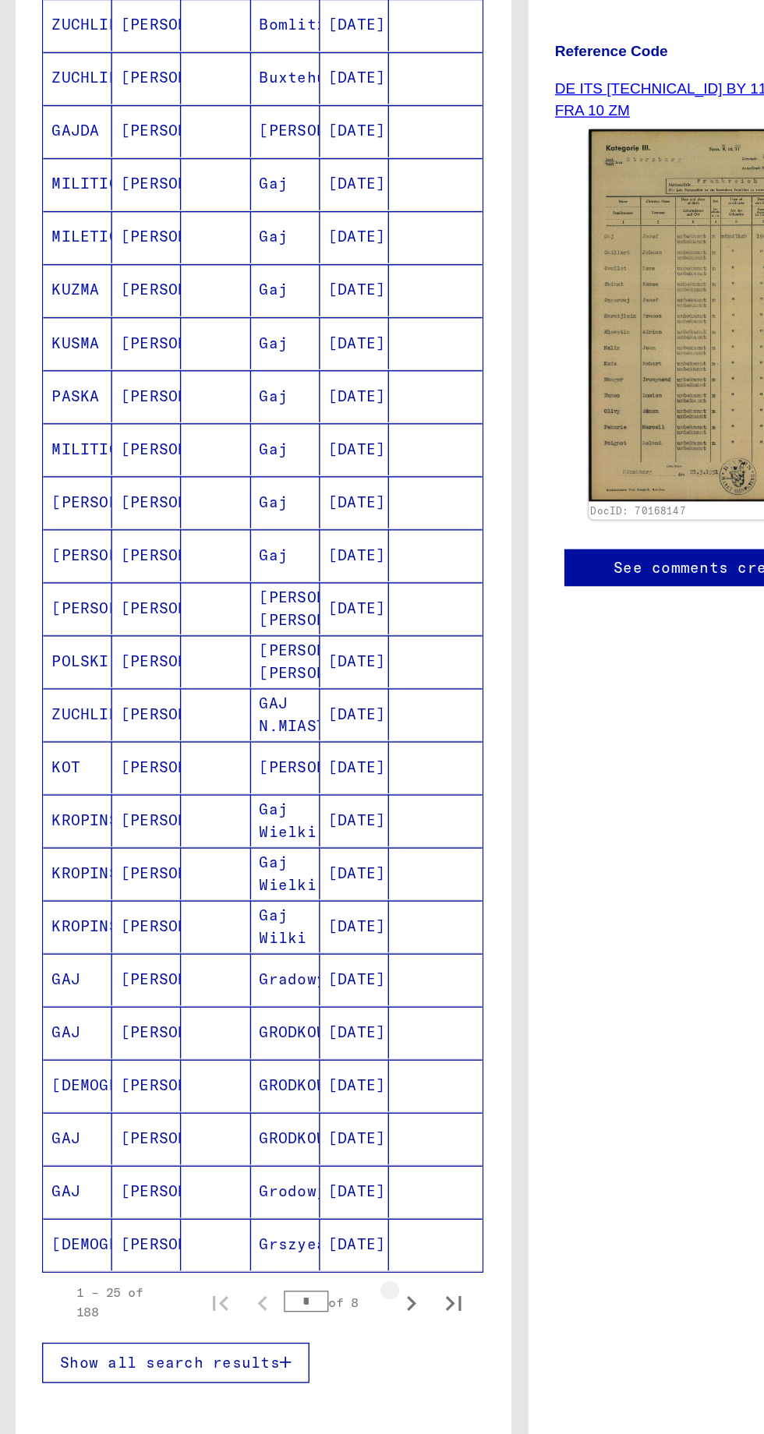
click at [309, 1231] on icon "Next page" at bounding box center [303, 1242] width 22 height 22
type input "*"
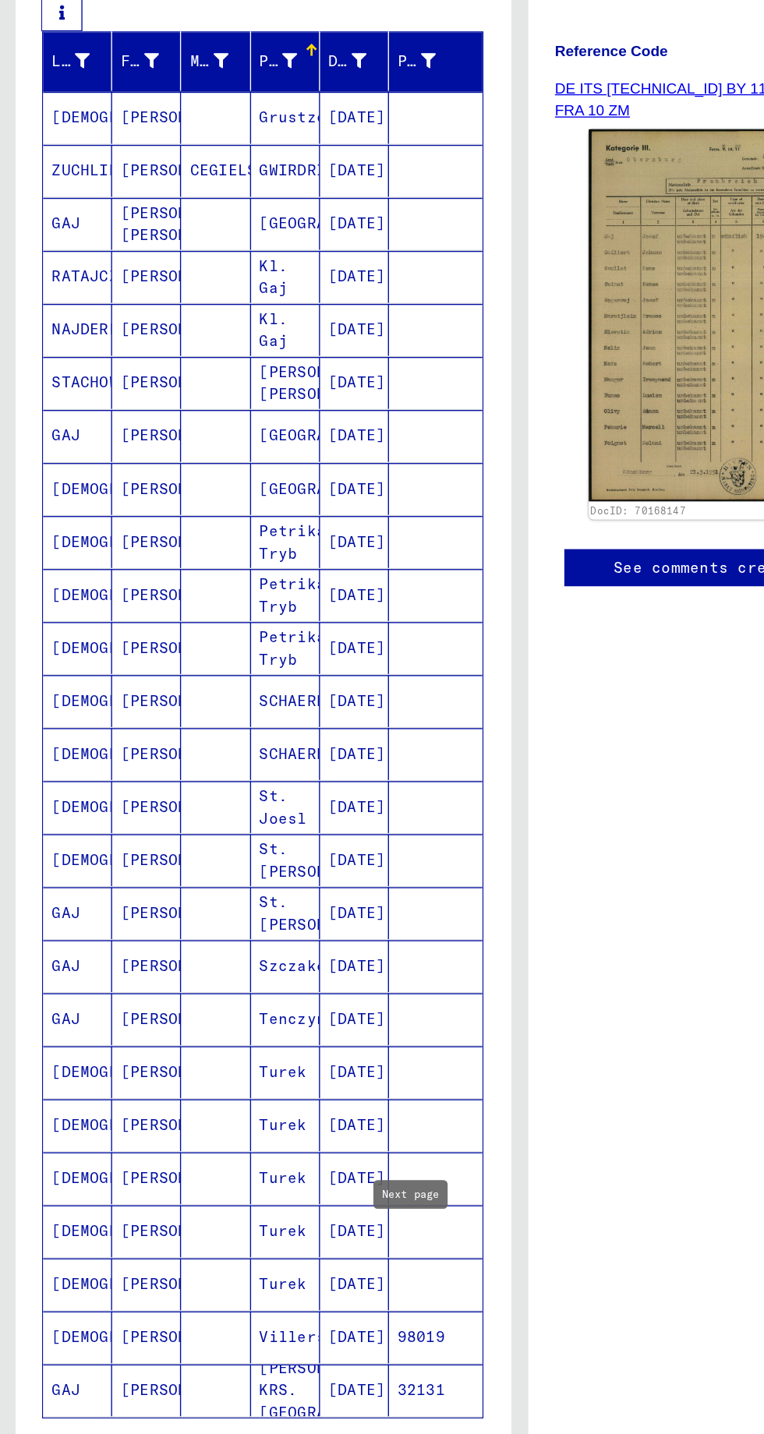
scroll to position [48, 0]
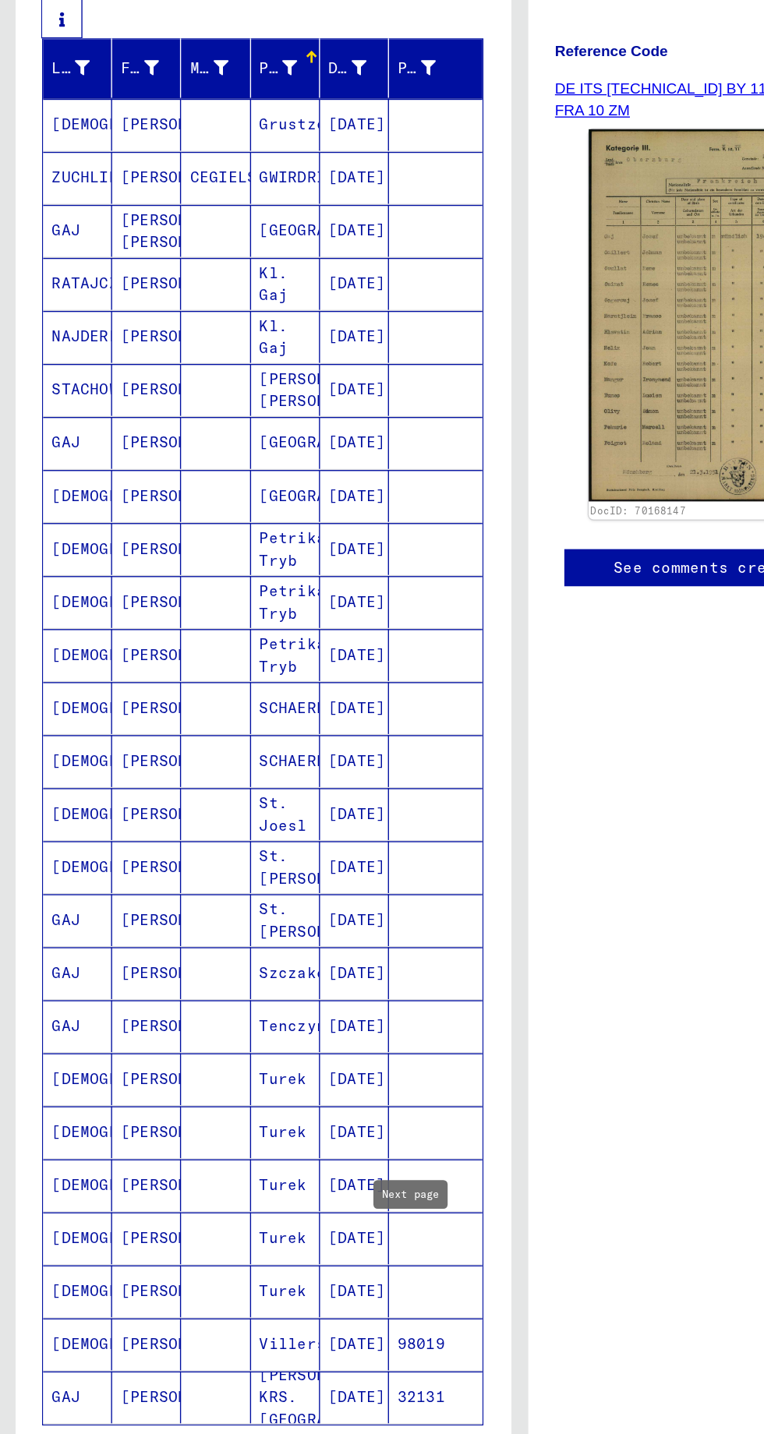
click at [101, 669] on mat-cell "[PERSON_NAME]" at bounding box center [108, 688] width 51 height 38
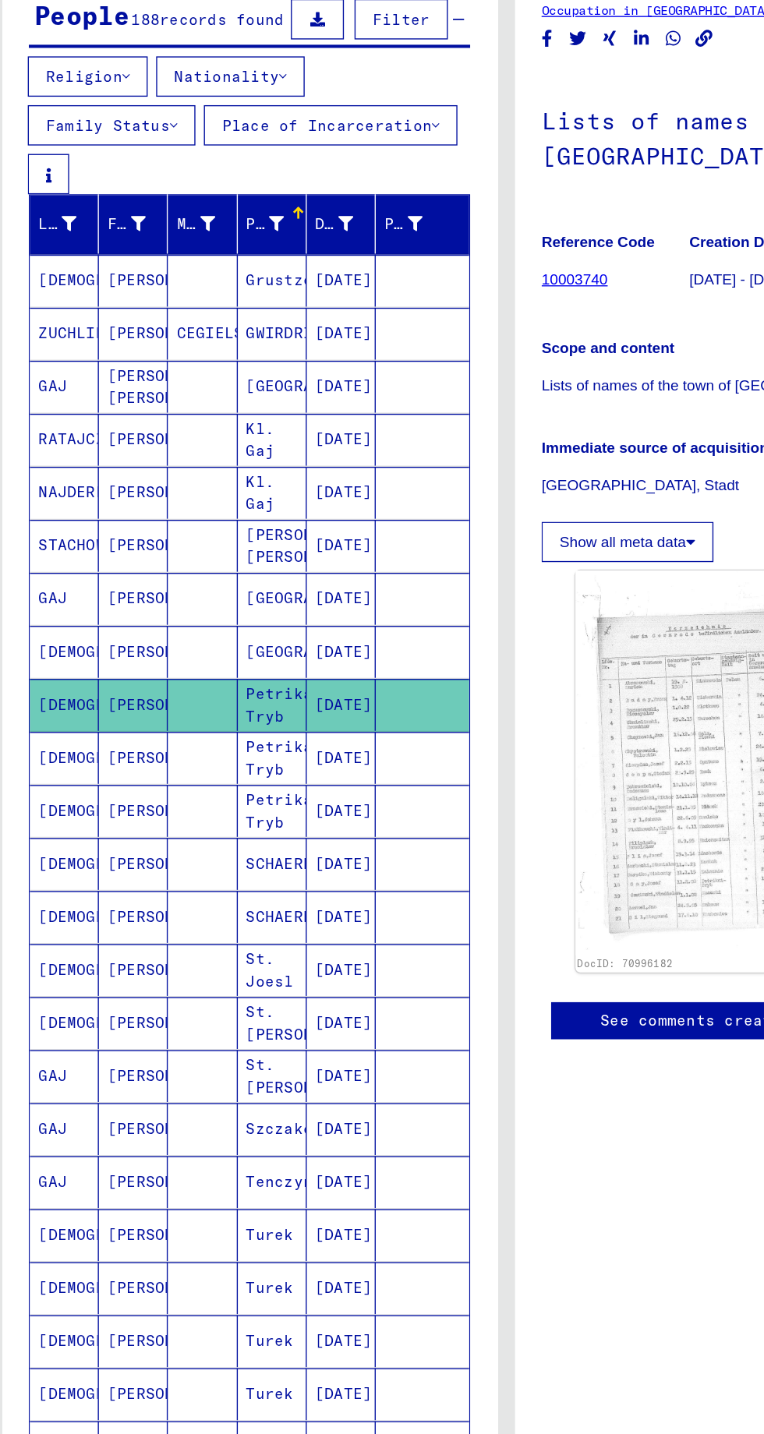
click at [111, 708] on mat-cell "[PERSON_NAME]" at bounding box center [108, 727] width 51 height 38
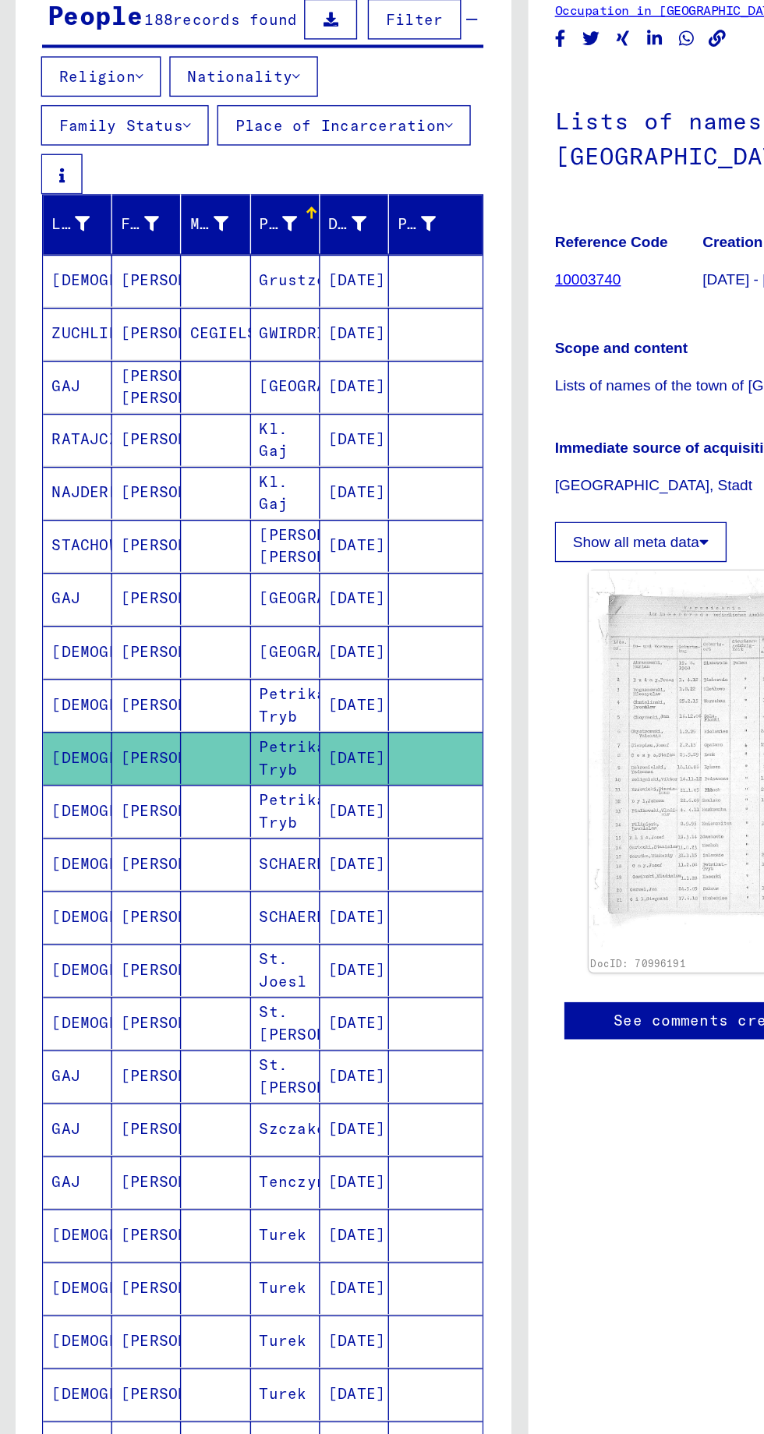
click at [250, 669] on mat-cell "[DATE]" at bounding box center [260, 688] width 51 height 38
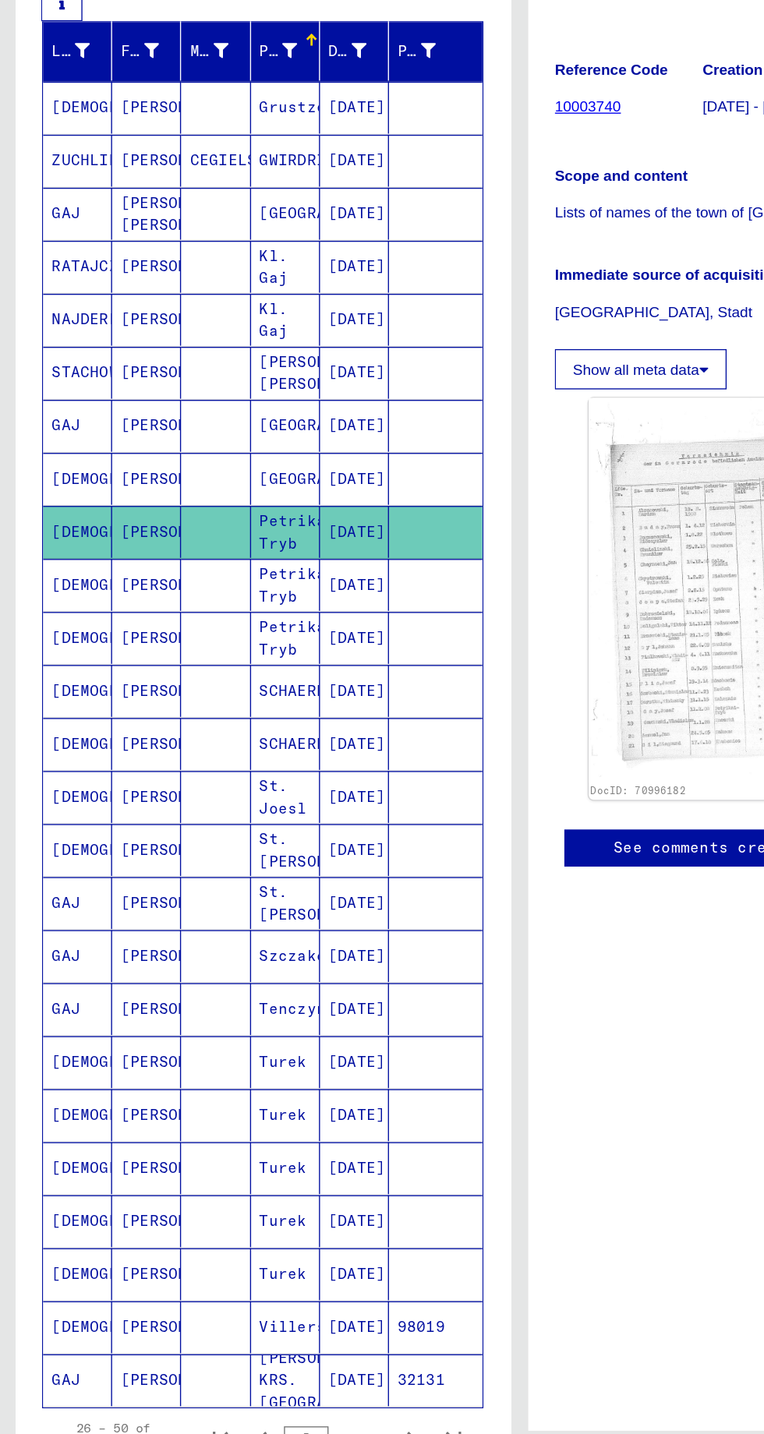
click at [89, 747] on mat-cell "[PERSON_NAME]" at bounding box center [108, 766] width 51 height 38
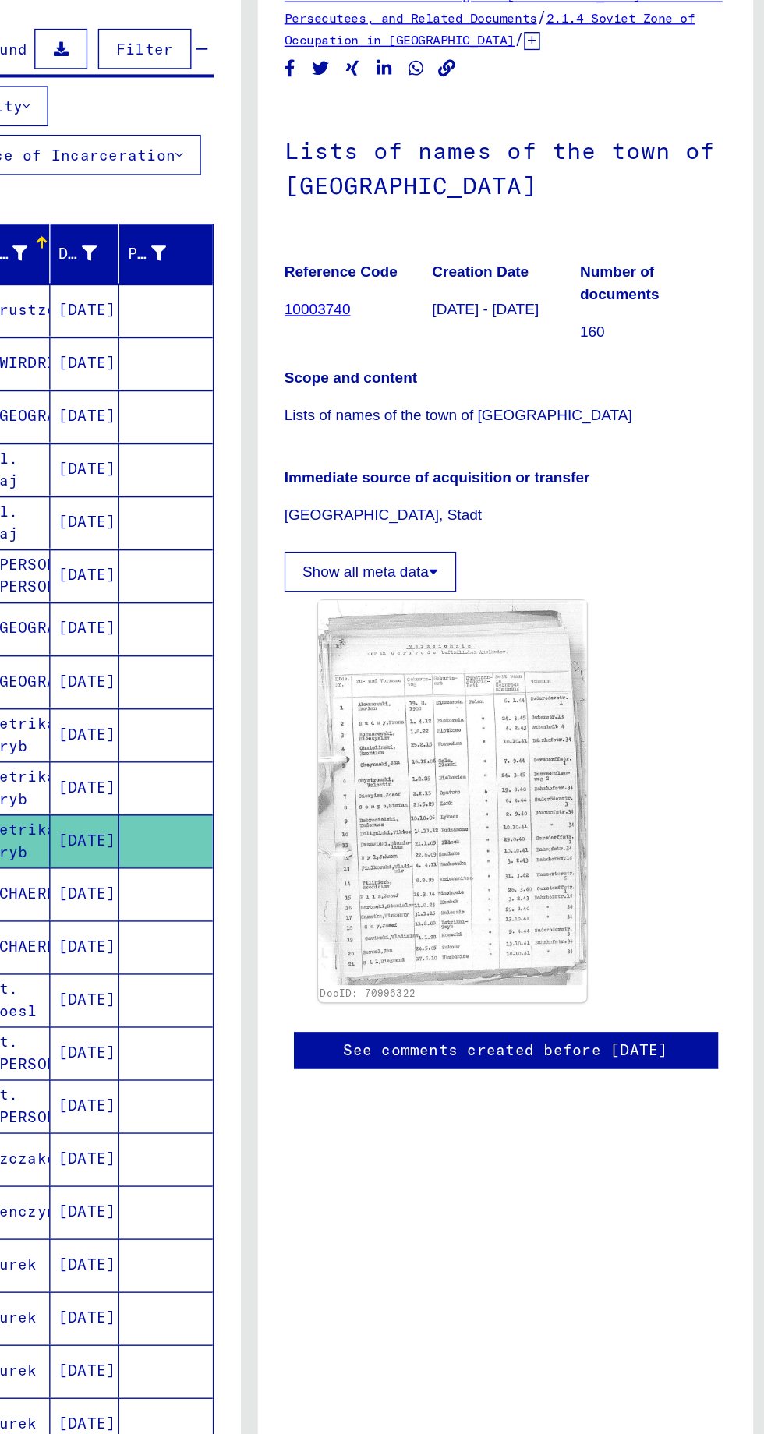
click at [582, 723] on img at bounding box center [531, 730] width 197 height 283
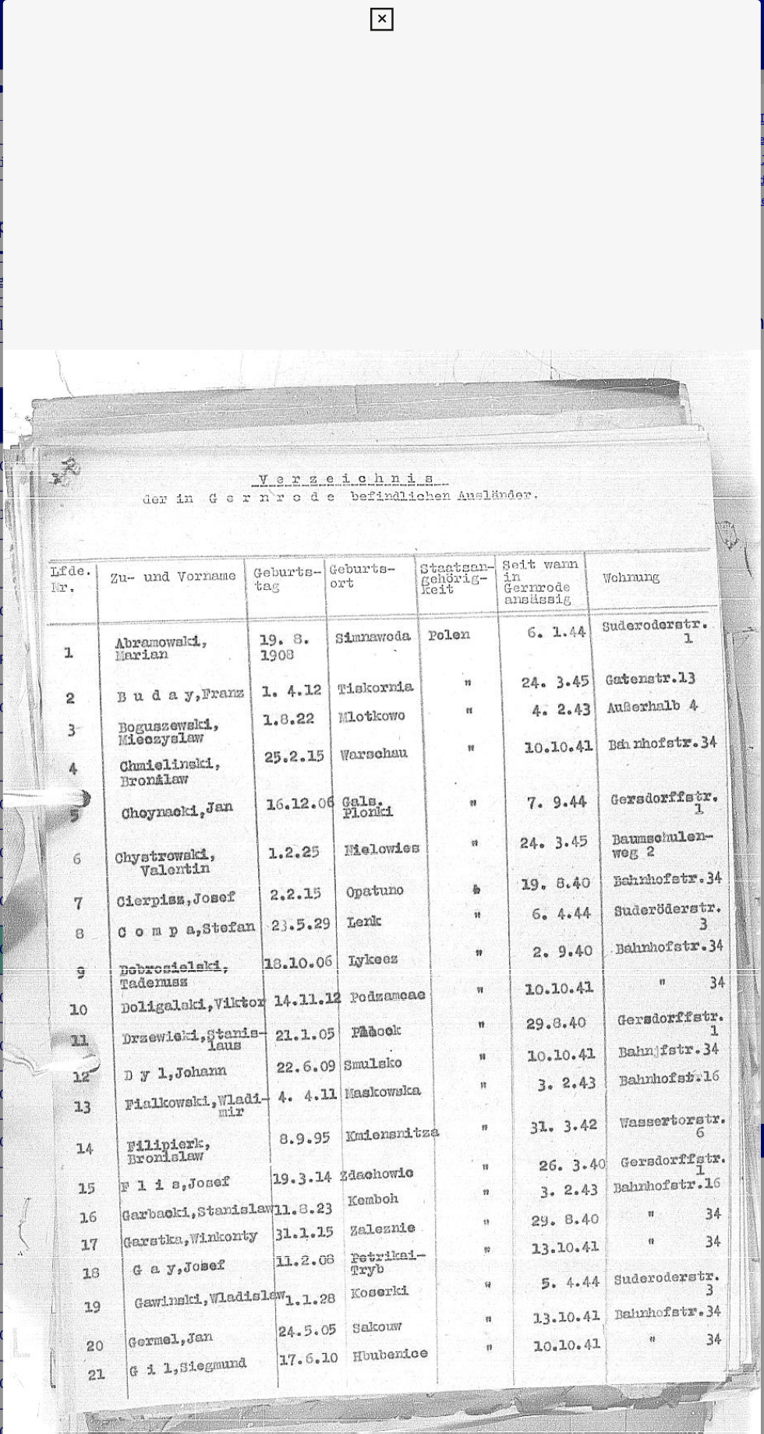
click at [387, 25] on icon at bounding box center [382, 15] width 18 height 19
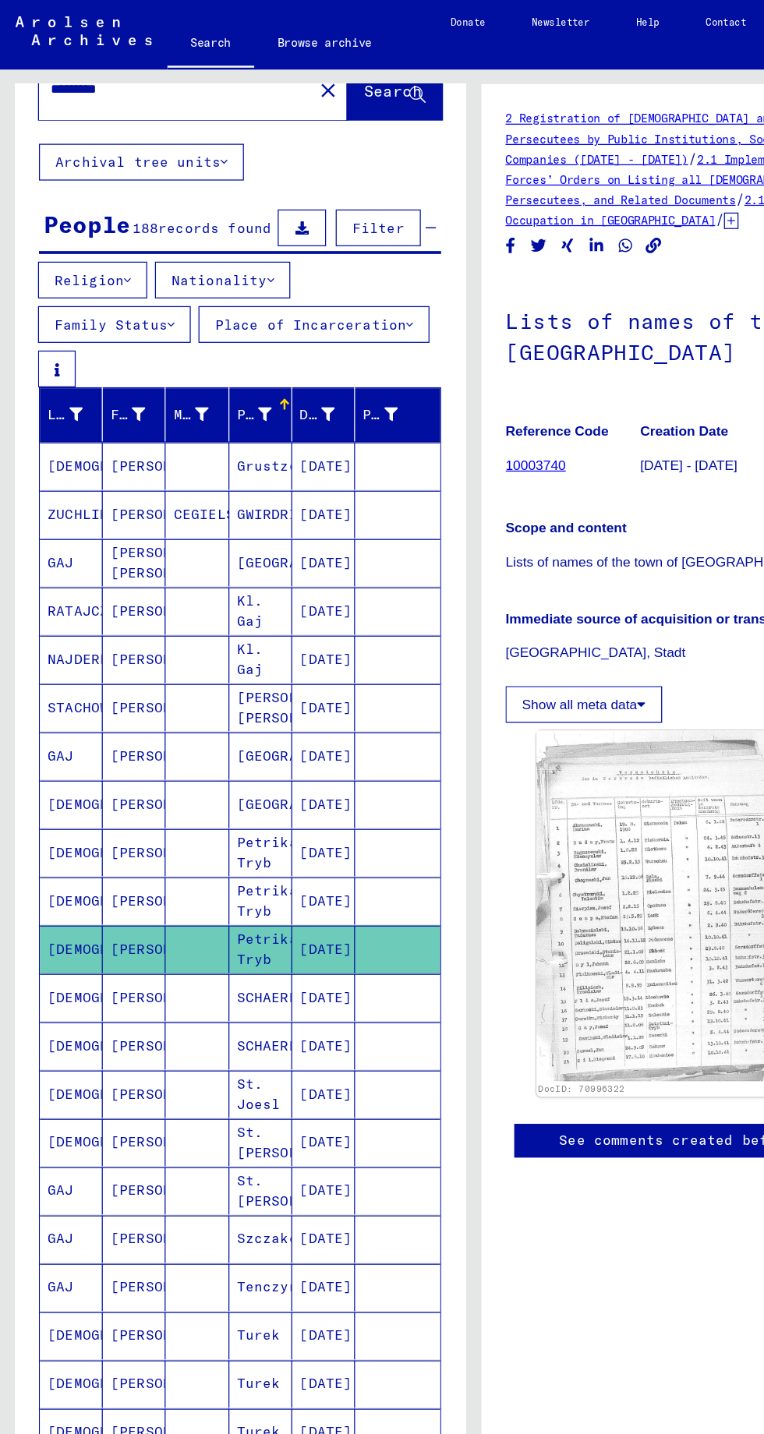
click at [49, 708] on mat-cell "[DEMOGRAPHIC_DATA]" at bounding box center [57, 727] width 51 height 38
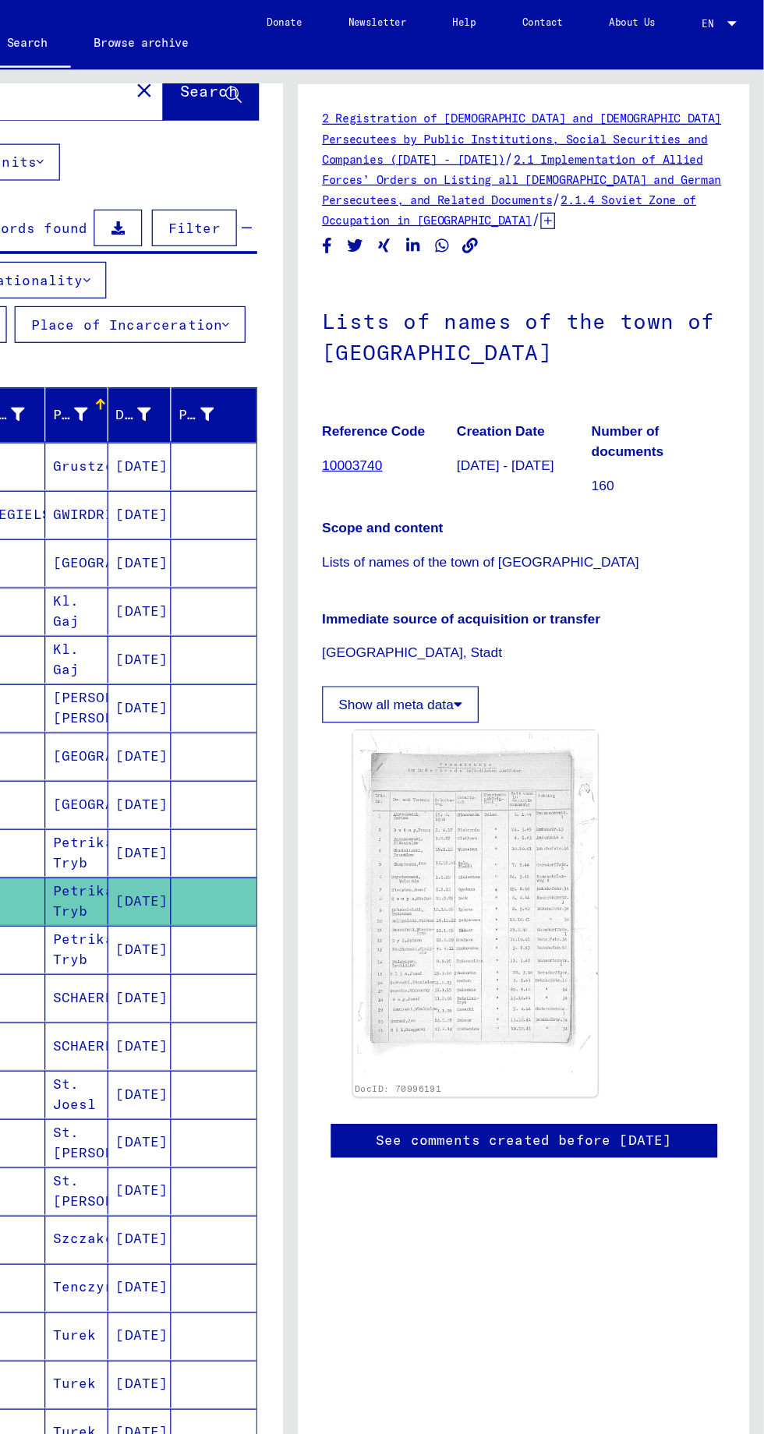
click at [563, 761] on img at bounding box center [531, 730] width 197 height 283
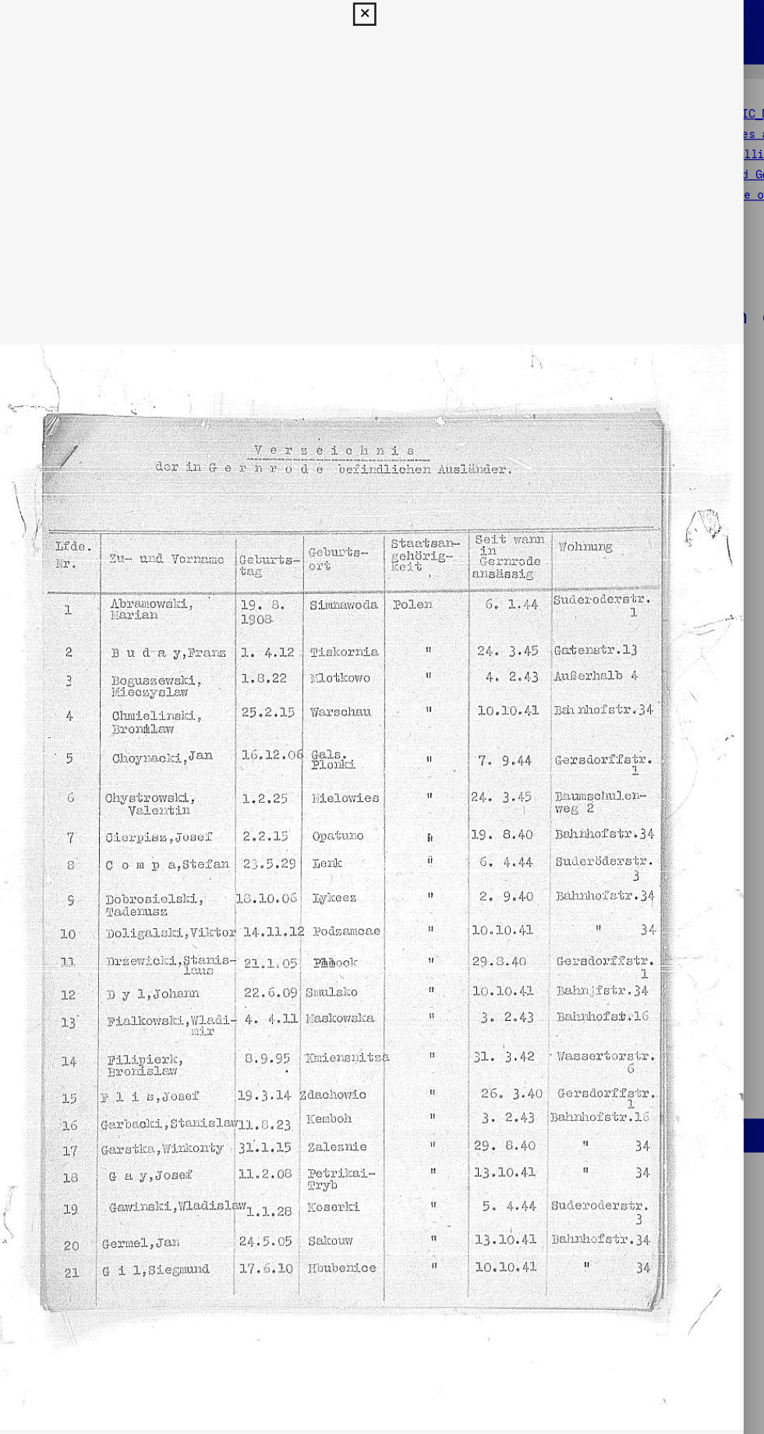
click at [397, 50] on img at bounding box center [381, 719] width 611 height 1377
click at [683, 73] on img at bounding box center [381, 719] width 611 height 1377
click at [386, 25] on icon at bounding box center [382, 15] width 18 height 19
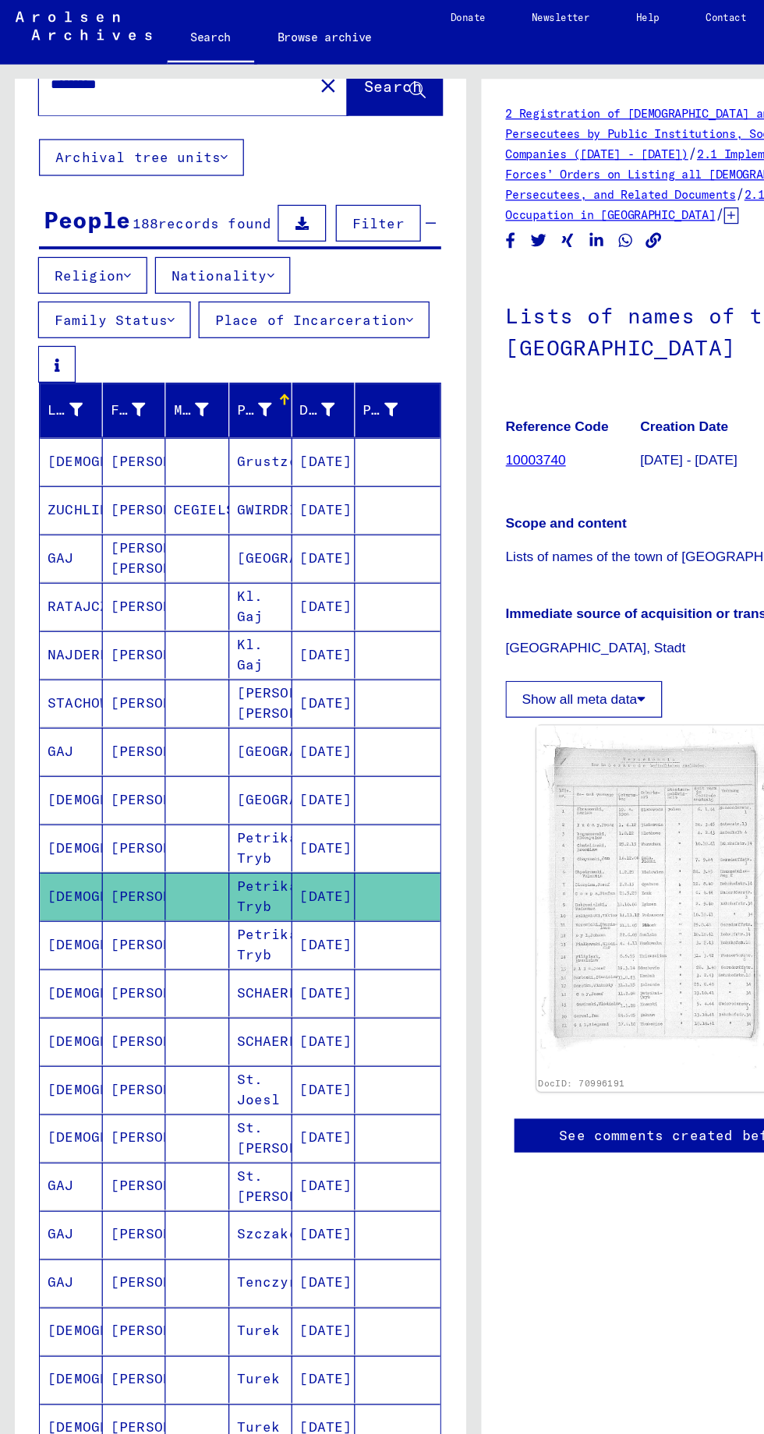
click at [233, 630] on mat-cell "[GEOGRAPHIC_DATA]" at bounding box center [210, 649] width 51 height 38
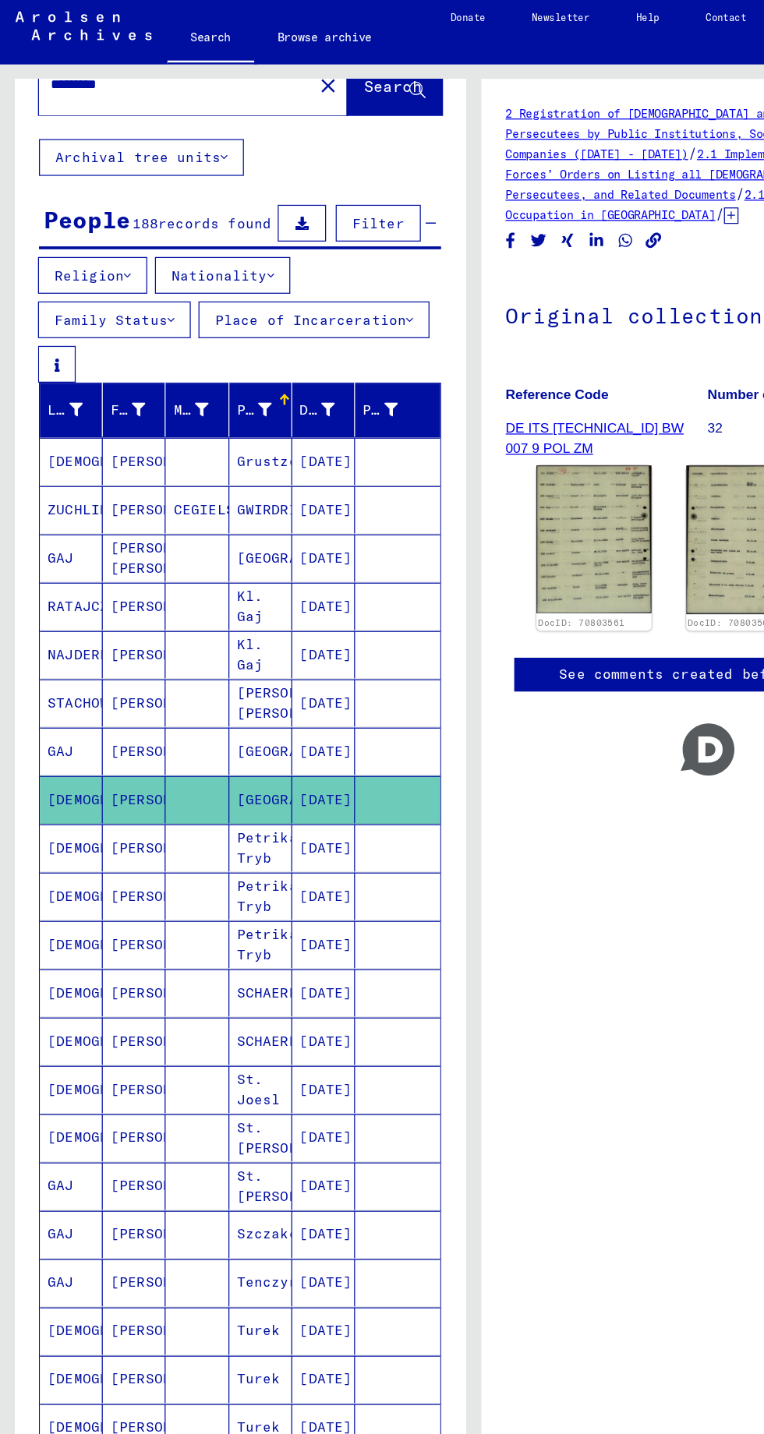
click at [238, 669] on mat-cell "[DATE]" at bounding box center [260, 688] width 51 height 38
